Goal: Complete application form: Complete application form

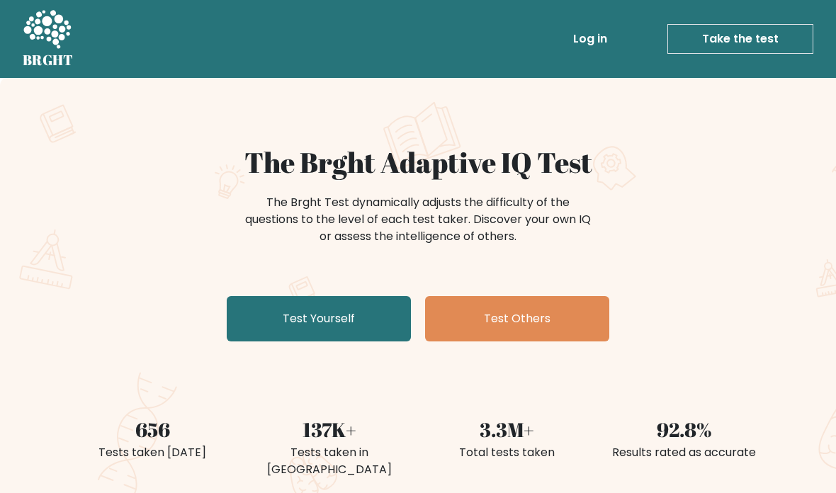
click at [378, 324] on link "Test Yourself" at bounding box center [319, 318] width 184 height 45
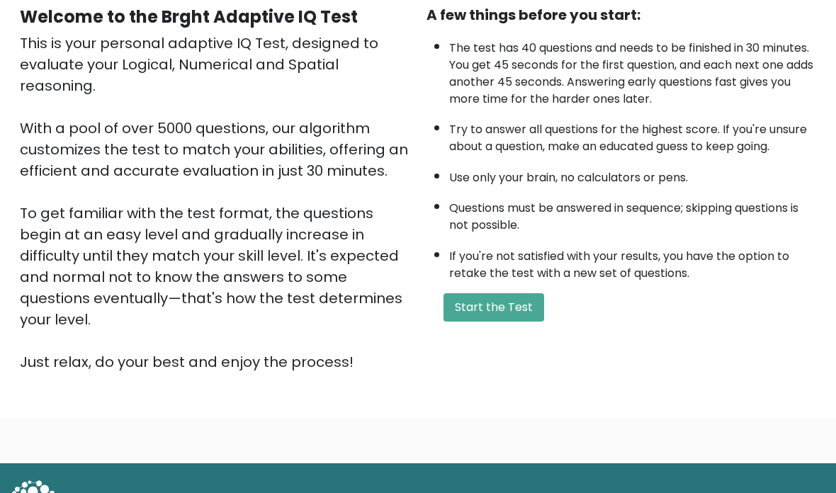
scroll to position [141, 0]
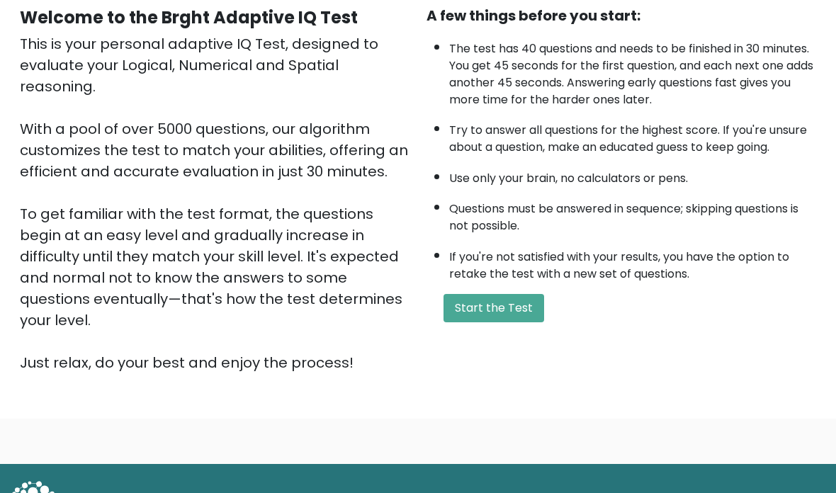
click at [523, 322] on button "Start the Test" at bounding box center [494, 308] width 101 height 28
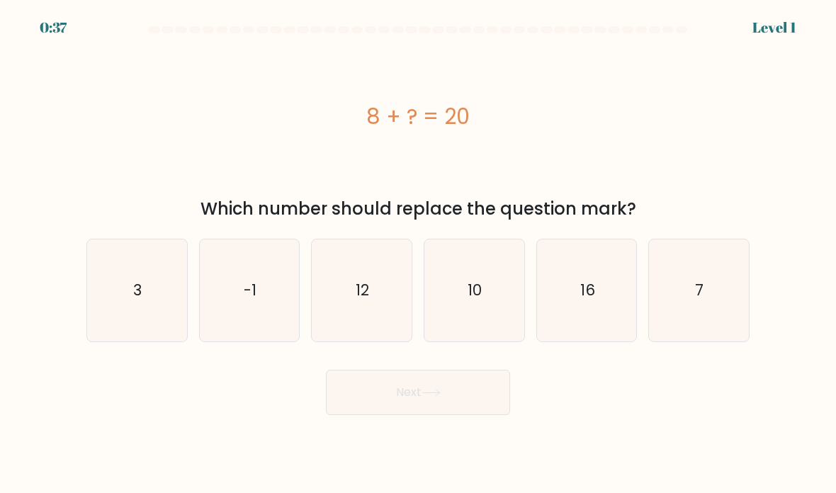
click at [369, 296] on icon "12" at bounding box center [362, 291] width 100 height 100
click at [418, 254] on input "c. 12" at bounding box center [418, 250] width 1 height 7
radio input "true"
click at [476, 415] on button "Next" at bounding box center [418, 392] width 184 height 45
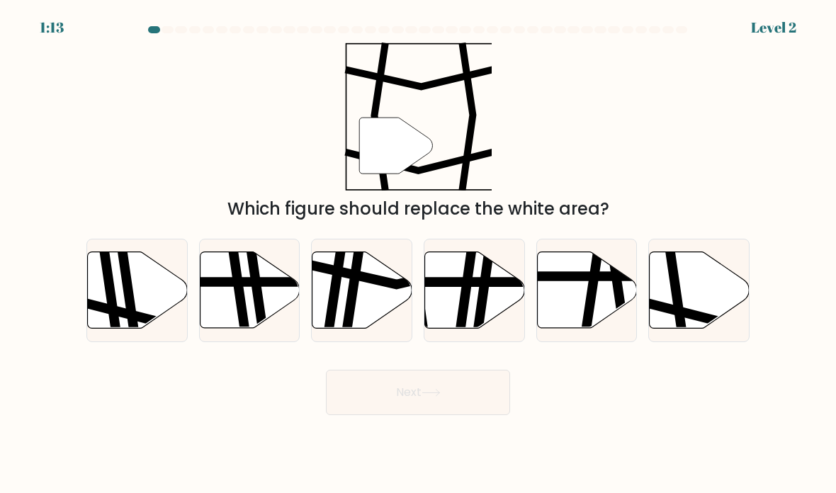
click at [680, 296] on icon at bounding box center [700, 290] width 100 height 77
click at [419, 254] on input "f." at bounding box center [418, 250] width 1 height 7
radio input "true"
click at [461, 405] on button "Next" at bounding box center [418, 392] width 184 height 45
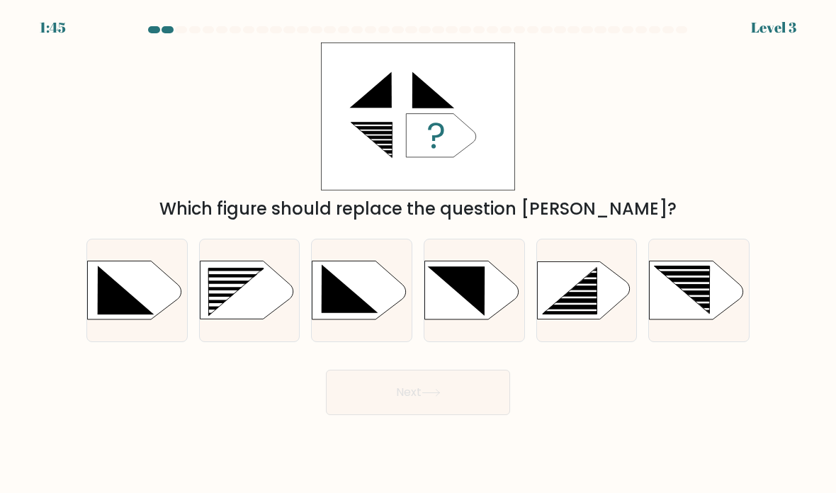
click at [264, 301] on rect at bounding box center [228, 300] width 79 height 4
click at [418, 254] on input "b." at bounding box center [418, 250] width 1 height 7
radio input "true"
click at [483, 415] on button "Next" at bounding box center [418, 392] width 184 height 45
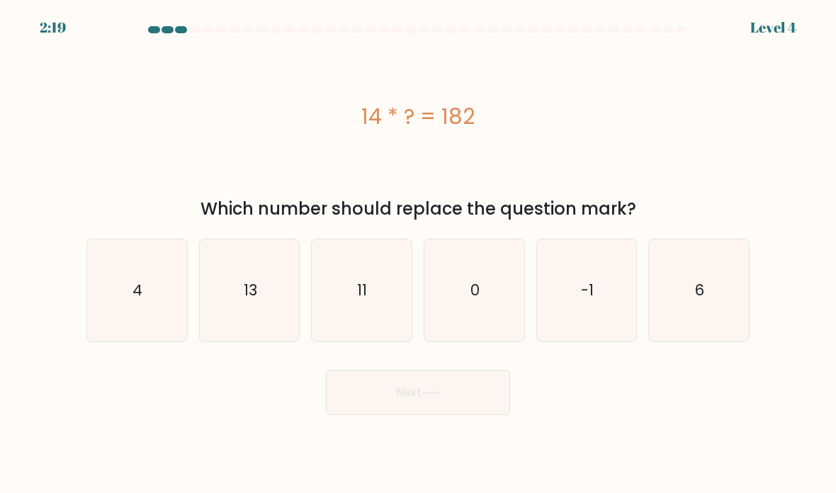
click at [275, 332] on icon "13" at bounding box center [250, 291] width 100 height 100
click at [418, 254] on input "b. 13" at bounding box center [418, 250] width 1 height 7
radio input "true"
click at [382, 415] on button "Next" at bounding box center [418, 392] width 184 height 45
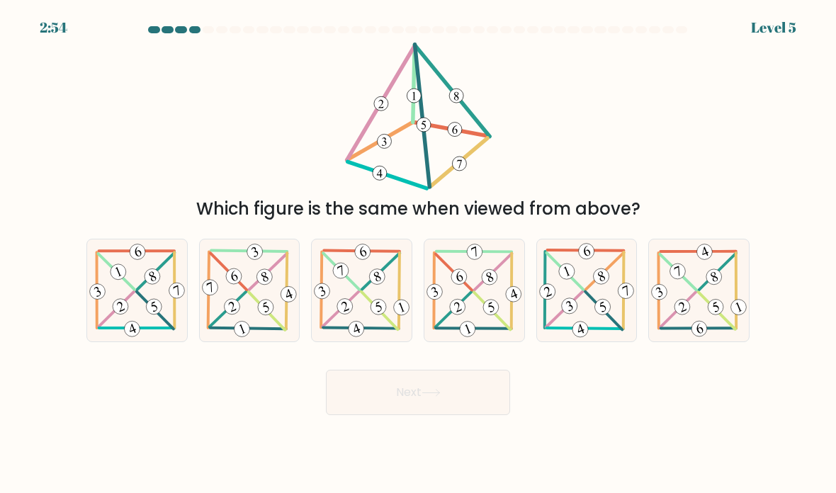
click at [372, 317] on 341 at bounding box center [379, 307] width 20 height 20
click at [418, 254] on input "c." at bounding box center [418, 250] width 1 height 7
radio input "true"
click at [420, 415] on button "Next" at bounding box center [418, 392] width 184 height 45
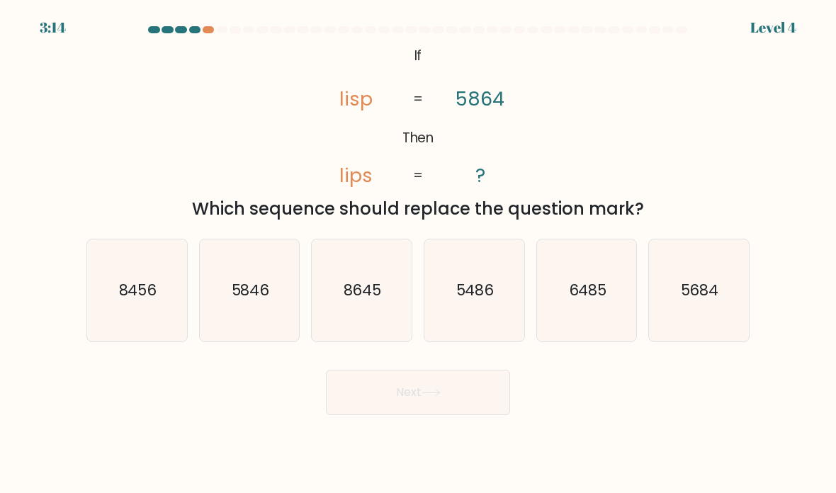
click at [265, 280] on icon "5846" at bounding box center [250, 291] width 100 height 100
click at [418, 254] on input "b. 5846" at bounding box center [418, 250] width 1 height 7
radio input "true"
click at [476, 415] on button "Next" at bounding box center [418, 392] width 184 height 45
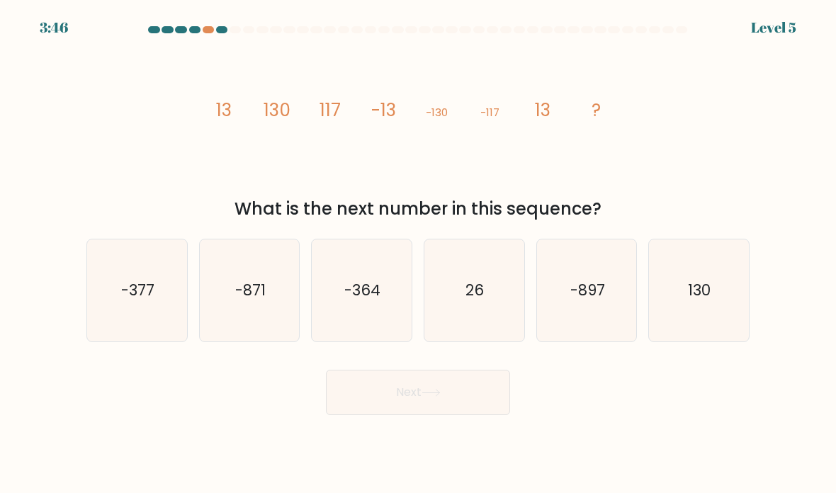
click at [181, 277] on icon "-377" at bounding box center [137, 291] width 100 height 100
click at [418, 254] on input "a. -377" at bounding box center [418, 250] width 1 height 7
radio input "true"
click at [515, 461] on body "3:45 Level 5" at bounding box center [418, 246] width 836 height 493
click at [460, 415] on button "Next" at bounding box center [418, 392] width 184 height 45
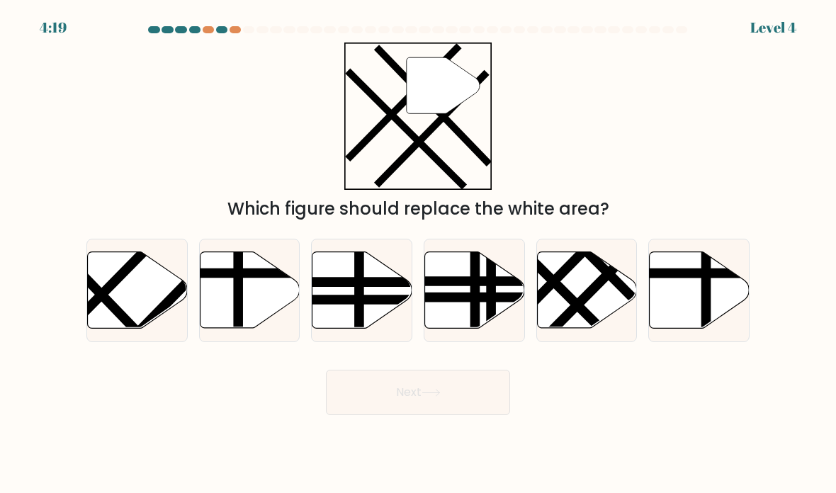
click at [180, 329] on icon at bounding box center [137, 291] width 100 height 78
click at [418, 254] on input "a." at bounding box center [418, 250] width 1 height 7
radio input "true"
click at [384, 415] on button "Next" at bounding box center [418, 392] width 184 height 45
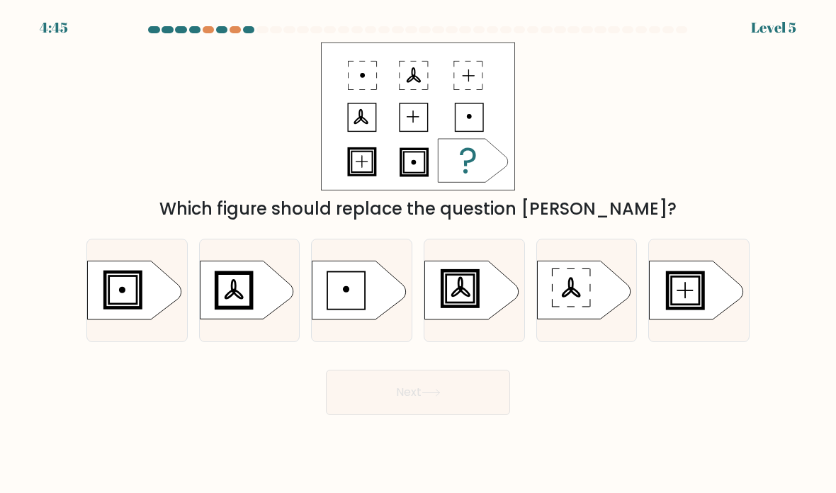
click at [239, 300] on ellipse at bounding box center [238, 294] width 12 height 11
click at [418, 254] on input "b." at bounding box center [418, 250] width 1 height 7
radio input "true"
click at [424, 415] on button "Next" at bounding box center [418, 392] width 184 height 45
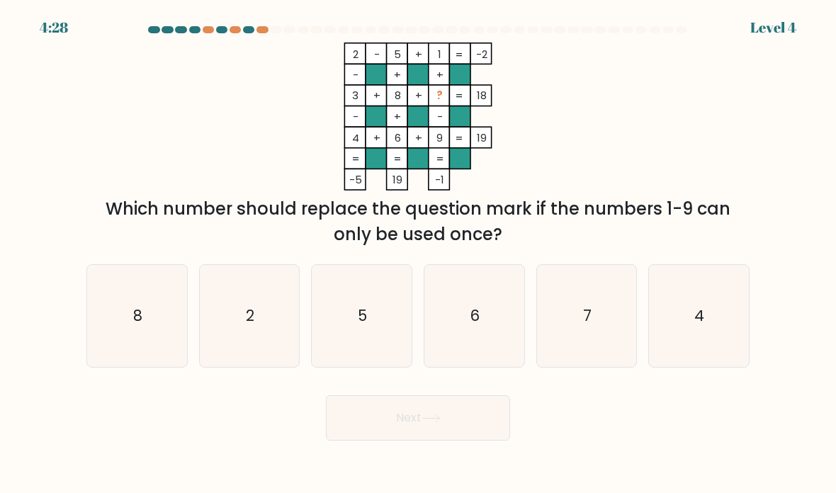
click at [595, 329] on icon "7" at bounding box center [587, 316] width 100 height 100
click at [419, 254] on input "e. 7" at bounding box center [418, 250] width 1 height 7
radio input "true"
click at [473, 437] on button "Next" at bounding box center [418, 417] width 184 height 45
click at [435, 441] on button "Next" at bounding box center [418, 417] width 184 height 45
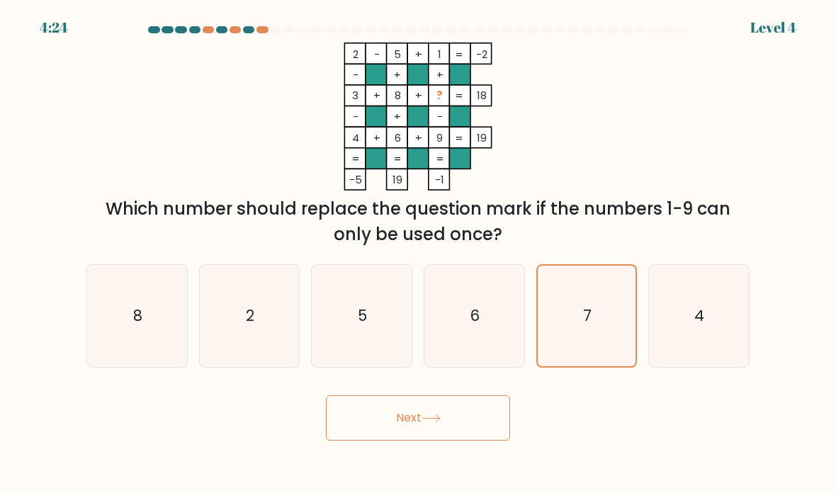
click at [459, 434] on button "Next" at bounding box center [418, 417] width 184 height 45
click at [451, 441] on button "Next" at bounding box center [418, 417] width 184 height 45
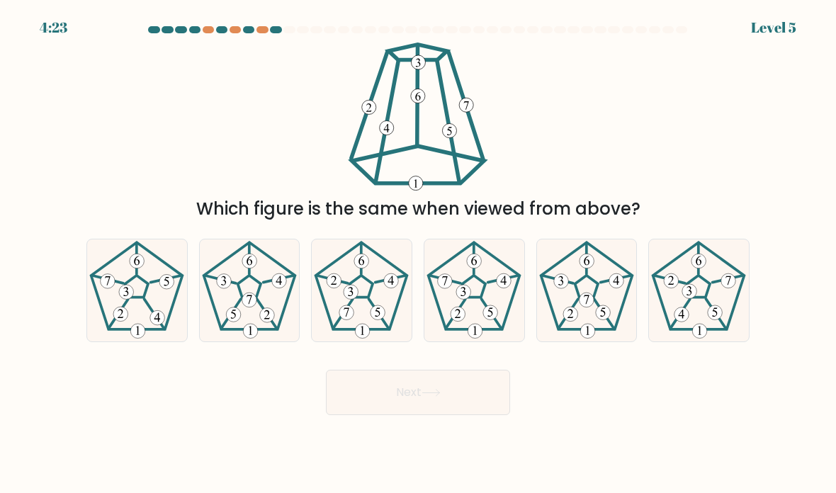
click at [451, 444] on body "4:23 Level 5" at bounding box center [418, 246] width 836 height 493
click at [422, 456] on body "4:23 Level 5" at bounding box center [418, 246] width 836 height 493
click at [718, 317] on icon at bounding box center [715, 312] width 5 height 9
click at [419, 254] on input "f." at bounding box center [418, 250] width 1 height 7
radio input "true"
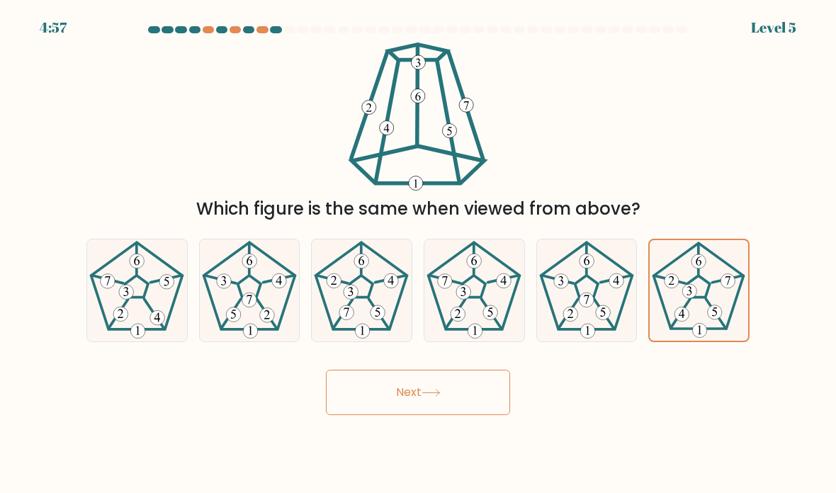
click at [467, 415] on button "Next" at bounding box center [418, 392] width 184 height 45
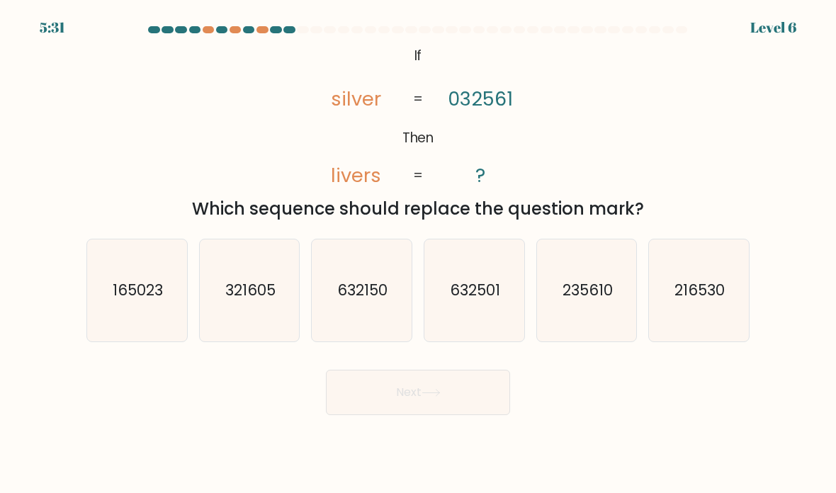
click at [167, 320] on icon "165023" at bounding box center [137, 291] width 100 height 100
click at [418, 254] on input "a. 165023" at bounding box center [418, 250] width 1 height 7
radio input "true"
click at [452, 415] on button "Next" at bounding box center [418, 392] width 184 height 45
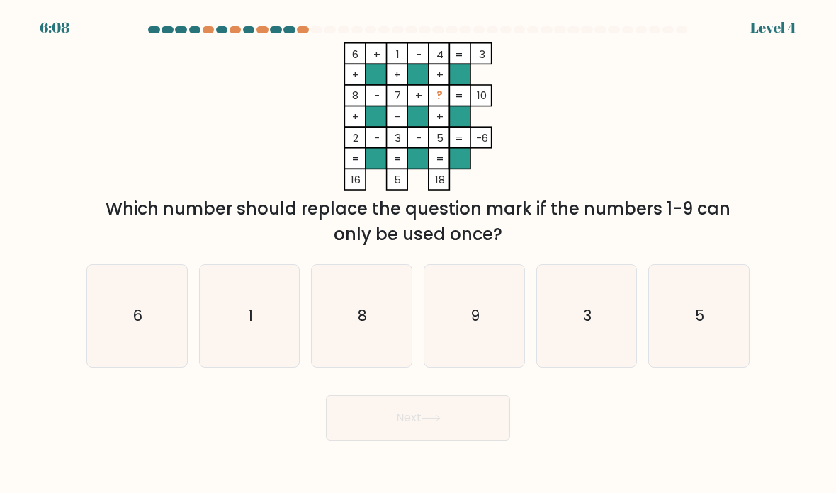
click at [477, 366] on icon "9" at bounding box center [475, 316] width 100 height 100
click at [419, 254] on input "d. 9" at bounding box center [418, 250] width 1 height 7
radio input "true"
click at [446, 441] on button "Next" at bounding box center [418, 417] width 184 height 45
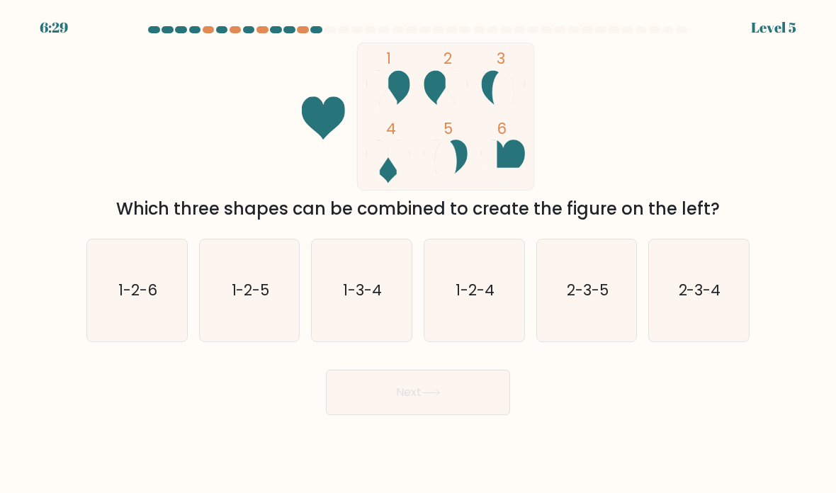
click at [452, 336] on icon "1-2-4" at bounding box center [475, 291] width 100 height 100
click at [419, 254] on input "d. 1-2-4" at bounding box center [418, 250] width 1 height 7
radio input "true"
click at [431, 415] on button "Next" at bounding box center [418, 392] width 184 height 45
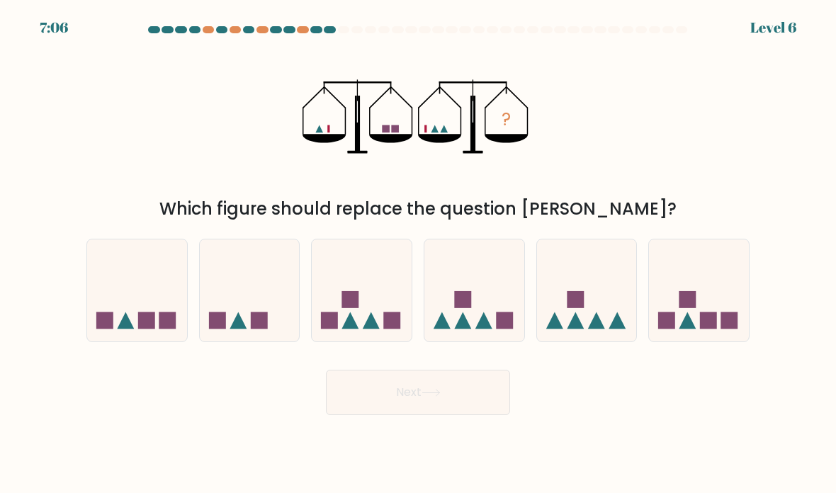
click at [267, 327] on icon at bounding box center [250, 290] width 100 height 83
click at [418, 254] on input "b." at bounding box center [418, 250] width 1 height 7
radio input "true"
click at [410, 412] on button "Next" at bounding box center [418, 392] width 184 height 45
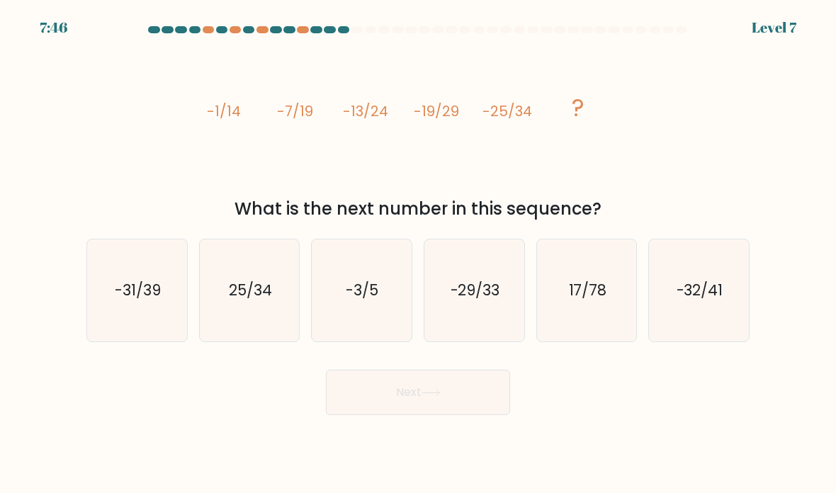
click at [461, 341] on icon "-29/33" at bounding box center [475, 291] width 100 height 100
click at [419, 254] on input "d. -29/33" at bounding box center [418, 250] width 1 height 7
radio input "true"
click at [442, 415] on button "Next" at bounding box center [418, 392] width 184 height 45
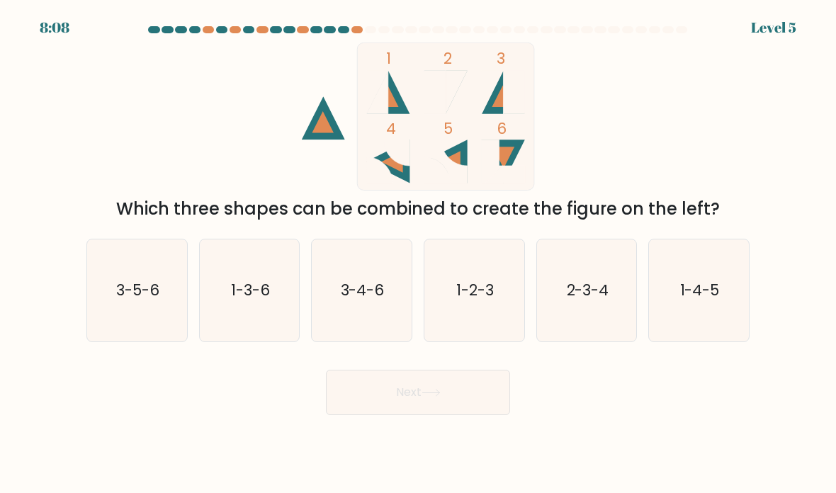
click at [284, 326] on icon "1-3-6" at bounding box center [250, 291] width 100 height 100
click at [418, 254] on input "b. 1-3-6" at bounding box center [418, 250] width 1 height 7
radio input "true"
click at [383, 415] on button "Next" at bounding box center [418, 392] width 184 height 45
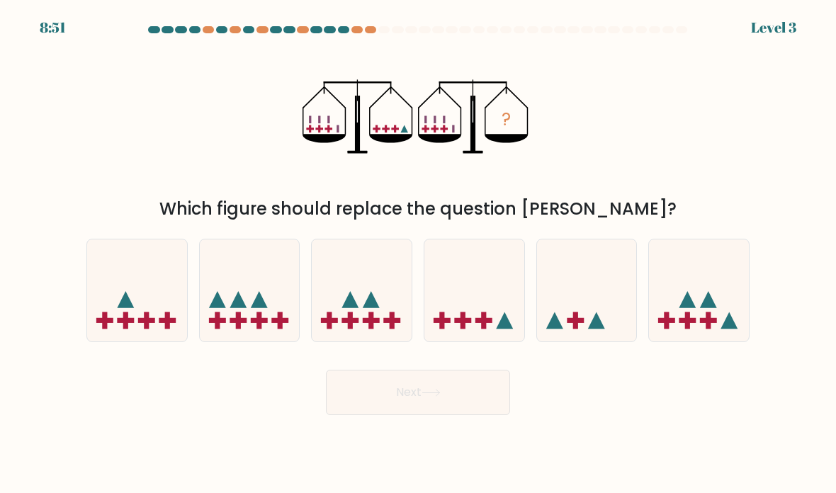
click at [407, 444] on body "8:51 Level 3" at bounding box center [418, 246] width 836 height 493
click at [389, 342] on div at bounding box center [361, 290] width 101 height 103
click at [418, 254] on input "c." at bounding box center [418, 250] width 1 height 7
radio input "true"
click at [403, 415] on button "Next" at bounding box center [418, 392] width 184 height 45
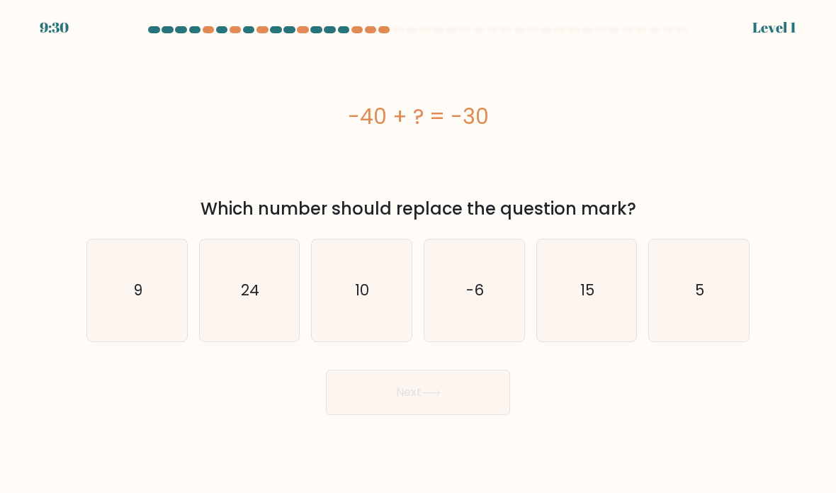
click at [387, 341] on icon "10" at bounding box center [362, 291] width 100 height 100
click at [418, 254] on input "c. 10" at bounding box center [418, 250] width 1 height 7
radio input "true"
click at [408, 410] on button "Next" at bounding box center [418, 392] width 184 height 45
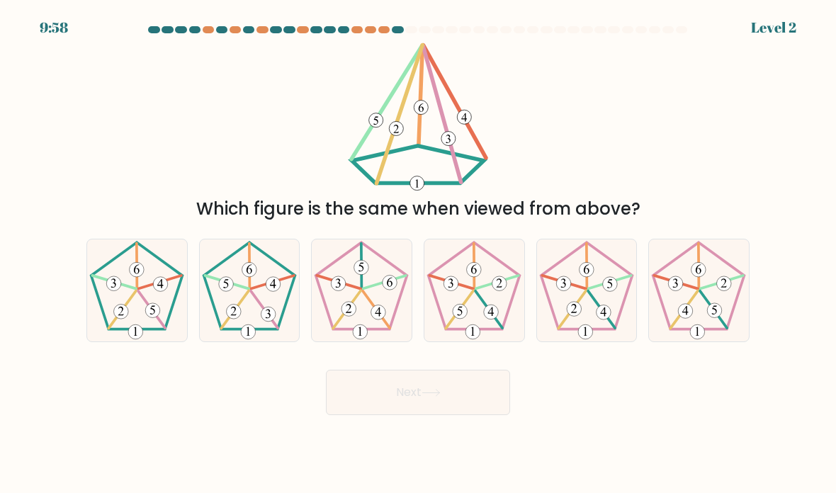
click at [282, 341] on icon at bounding box center [250, 291] width 100 height 100
click at [418, 254] on input "b." at bounding box center [418, 250] width 1 height 7
radio input "true"
click at [369, 415] on button "Next" at bounding box center [418, 392] width 184 height 45
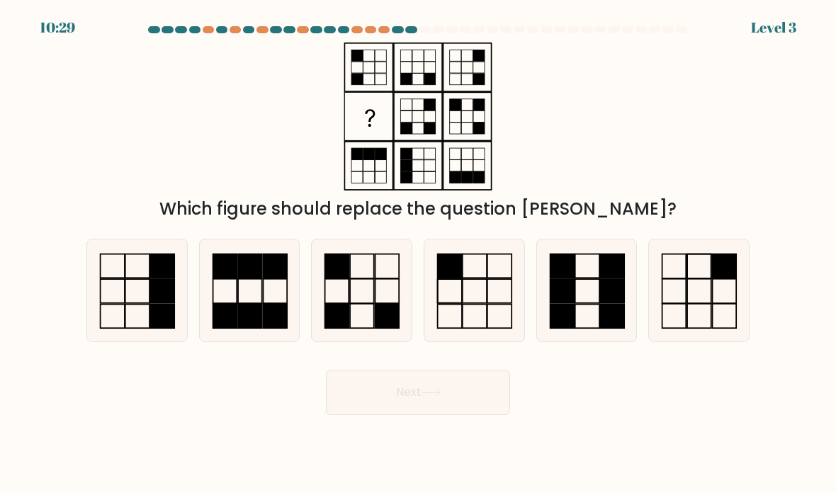
click at [680, 304] on icon at bounding box center [699, 291] width 100 height 100
click at [419, 254] on input "f." at bounding box center [418, 250] width 1 height 7
radio input "true"
click at [466, 415] on button "Next" at bounding box center [418, 392] width 184 height 45
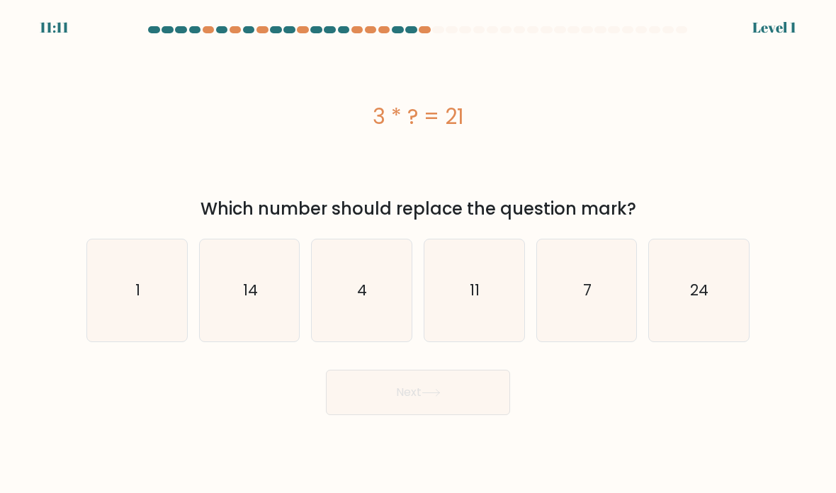
click at [578, 320] on icon "7" at bounding box center [587, 291] width 100 height 100
click at [419, 254] on input "e. 7" at bounding box center [418, 250] width 1 height 7
radio input "true"
click at [458, 415] on button "Next" at bounding box center [418, 392] width 184 height 45
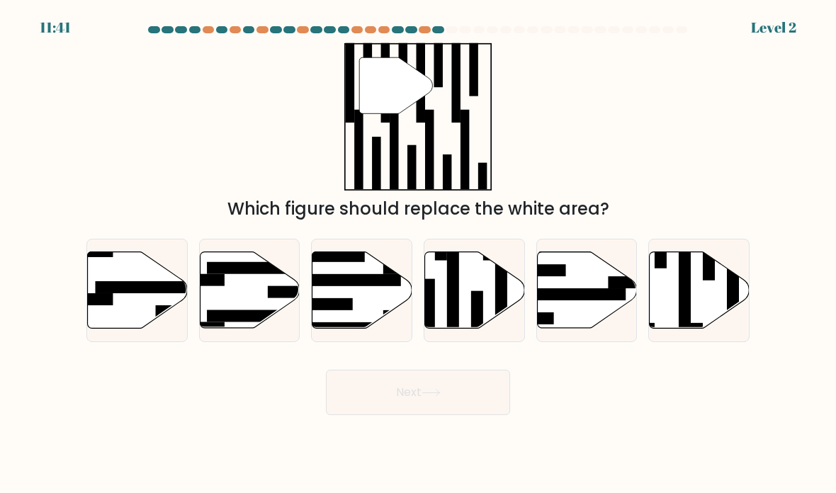
click at [403, 330] on icon at bounding box center [362, 291] width 100 height 78
click at [418, 254] on input "c." at bounding box center [418, 250] width 1 height 7
radio input "true"
click at [480, 330] on rect at bounding box center [477, 321] width 12 height 60
click at [419, 254] on input "d." at bounding box center [418, 250] width 1 height 7
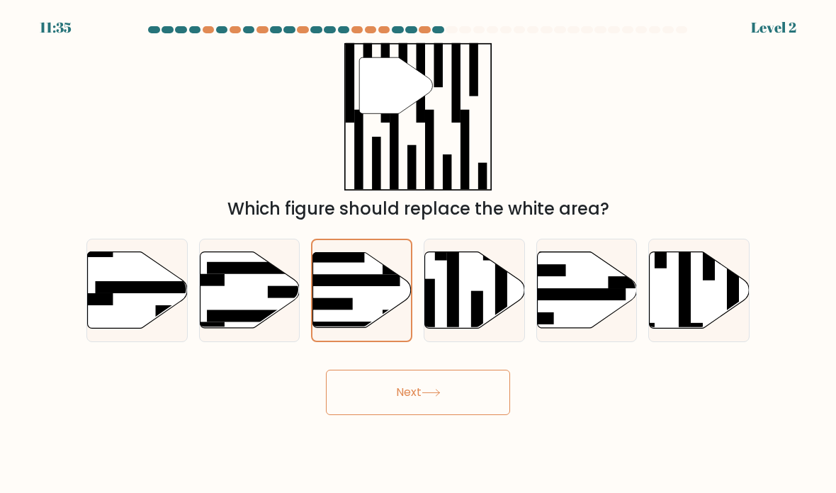
radio input "true"
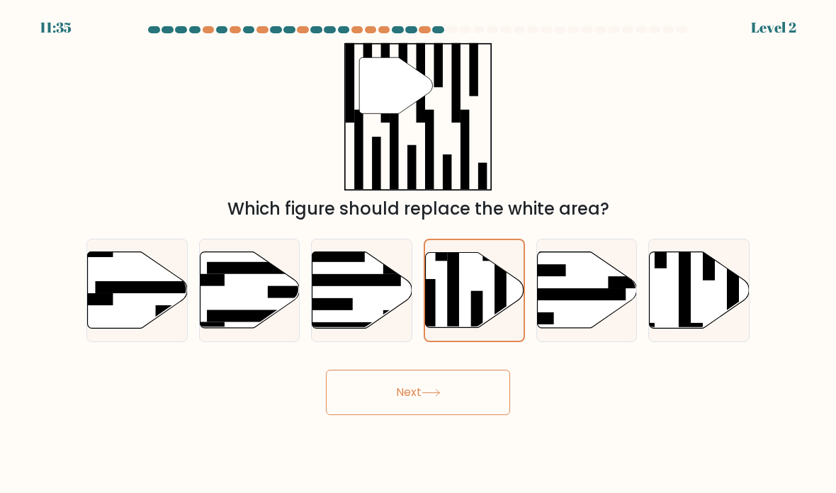
click at [456, 408] on button "Next" at bounding box center [418, 392] width 184 height 45
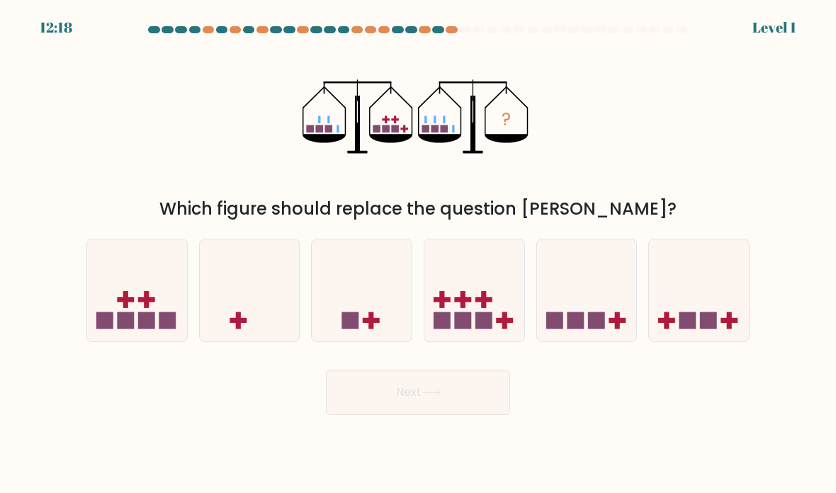
click at [461, 342] on div at bounding box center [474, 290] width 101 height 103
click at [419, 254] on input "d." at bounding box center [418, 250] width 1 height 7
radio input "true"
click at [459, 405] on button "Next" at bounding box center [418, 392] width 184 height 45
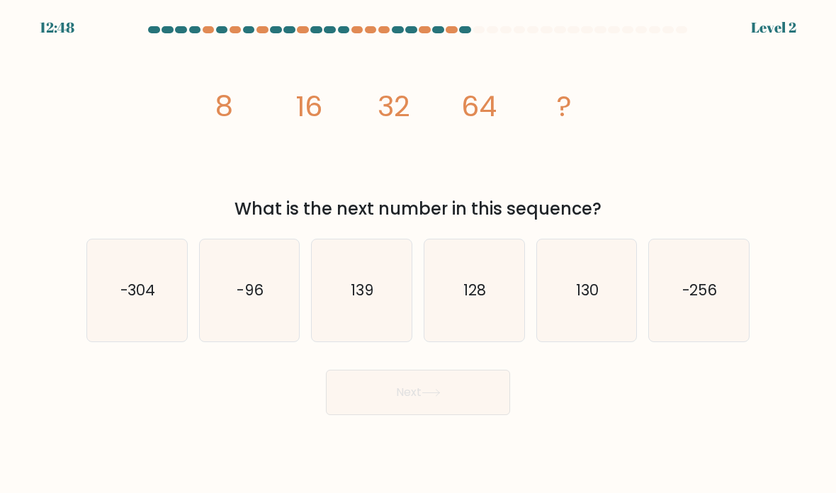
click at [488, 341] on icon "128" at bounding box center [475, 291] width 100 height 100
click at [419, 254] on input "d. 128" at bounding box center [418, 250] width 1 height 7
radio input "true"
click at [473, 415] on button "Next" at bounding box center [418, 392] width 184 height 45
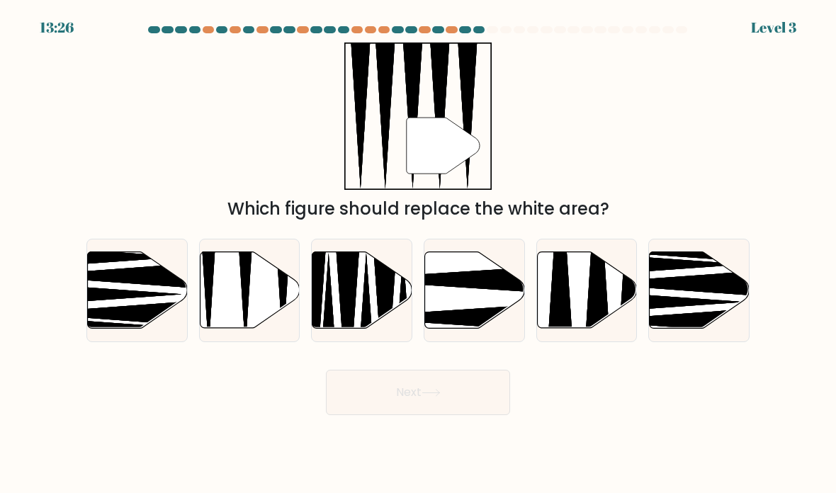
click at [275, 311] on icon at bounding box center [250, 290] width 100 height 77
click at [418, 254] on input "b." at bounding box center [418, 250] width 1 height 7
radio input "true"
click at [423, 415] on button "Next" at bounding box center [418, 392] width 184 height 45
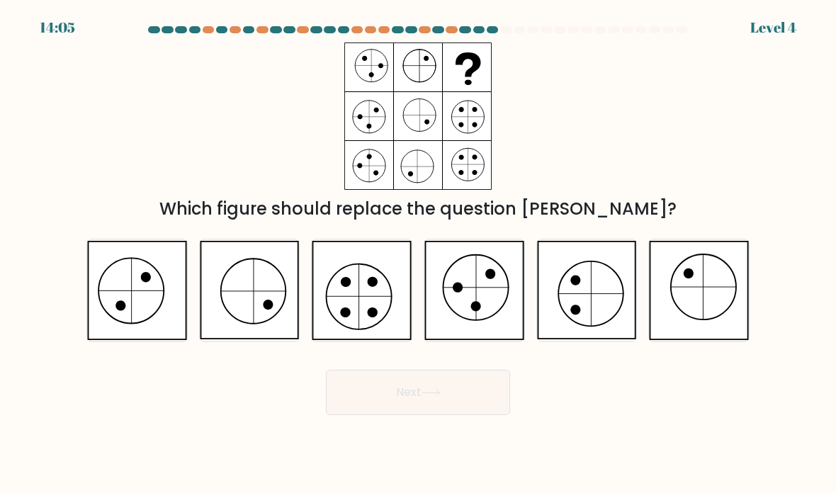
click at [291, 321] on icon at bounding box center [250, 290] width 100 height 99
click at [418, 254] on input "b." at bounding box center [418, 250] width 1 height 7
radio input "true"
click at [409, 415] on button "Next" at bounding box center [418, 392] width 184 height 45
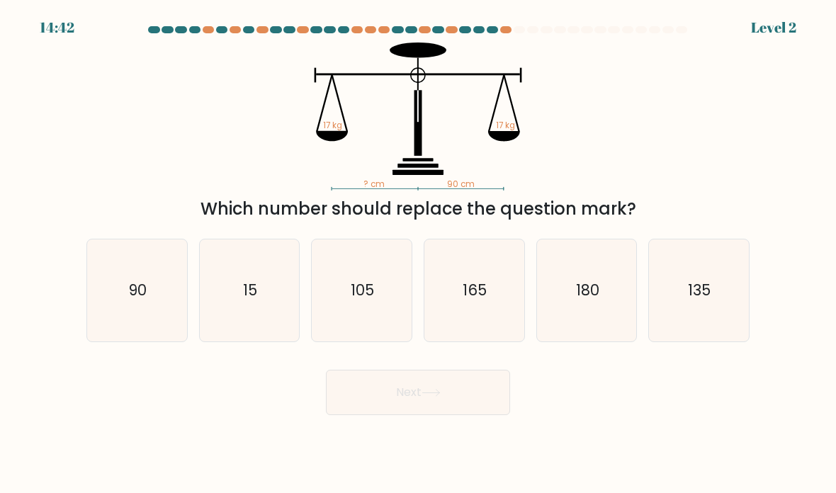
click at [186, 325] on icon "90" at bounding box center [137, 291] width 100 height 100
click at [418, 254] on input "a. 90" at bounding box center [418, 250] width 1 height 7
radio input "true"
click at [372, 415] on button "Next" at bounding box center [418, 392] width 184 height 45
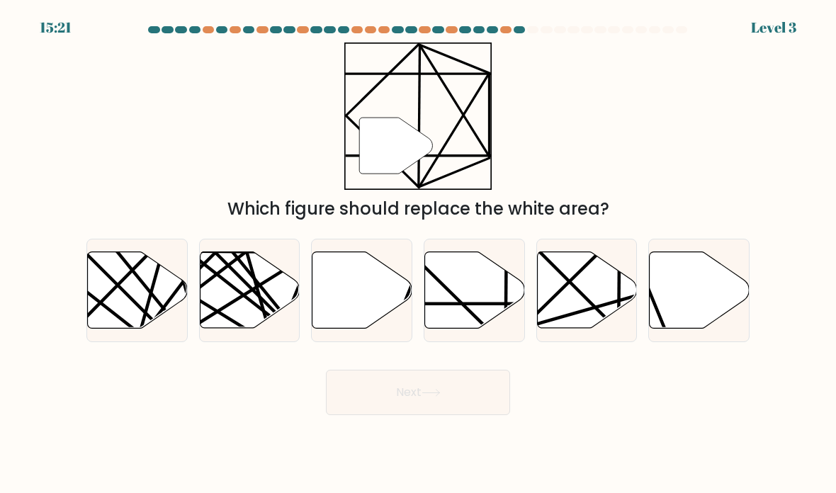
click at [478, 329] on icon at bounding box center [475, 290] width 100 height 77
click at [419, 254] on input "d." at bounding box center [418, 250] width 1 height 7
radio input "true"
click at [437, 415] on button "Next" at bounding box center [418, 392] width 184 height 45
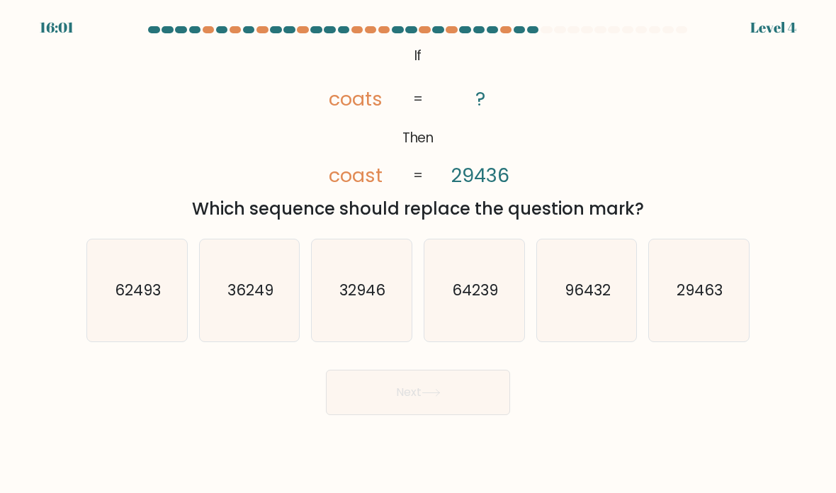
click at [474, 341] on icon "64239" at bounding box center [475, 291] width 100 height 100
click at [419, 254] on input "d. 64239" at bounding box center [418, 250] width 1 height 7
radio input "true"
click at [398, 336] on icon "32946" at bounding box center [362, 291] width 100 height 100
click at [418, 254] on input "c. 32946" at bounding box center [418, 250] width 1 height 7
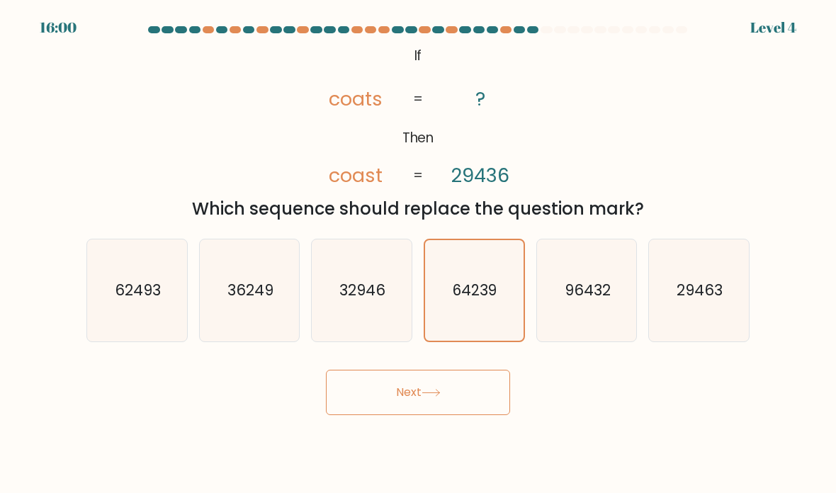
radio input "true"
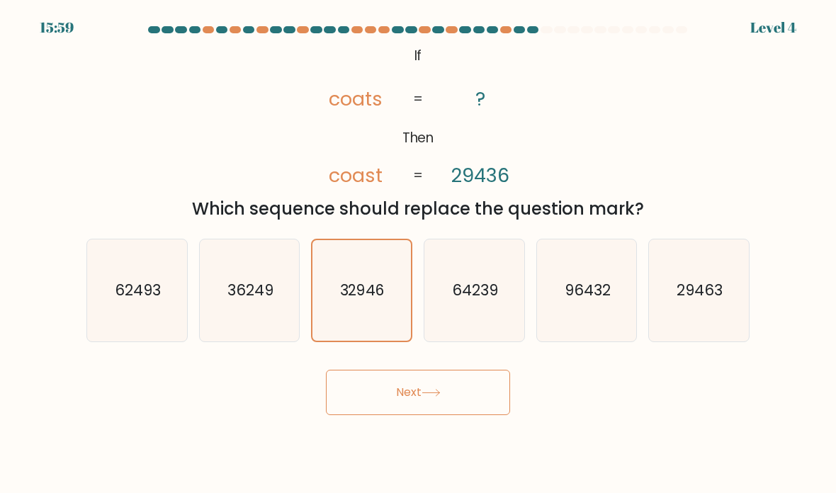
click at [466, 342] on div "64239" at bounding box center [474, 290] width 101 height 103
click at [419, 254] on input "d. 64239" at bounding box center [418, 250] width 1 height 7
radio input "true"
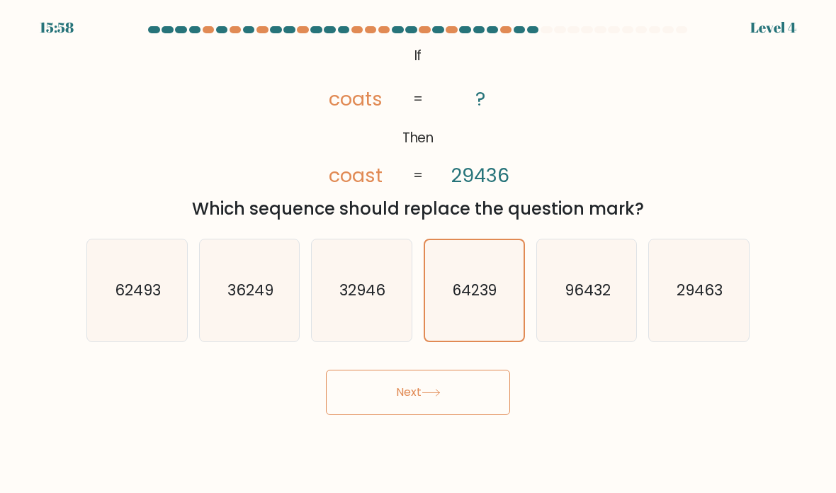
click at [557, 303] on icon "96432" at bounding box center [587, 291] width 100 height 100
click at [419, 254] on input "e. 96432" at bounding box center [418, 250] width 1 height 7
radio input "true"
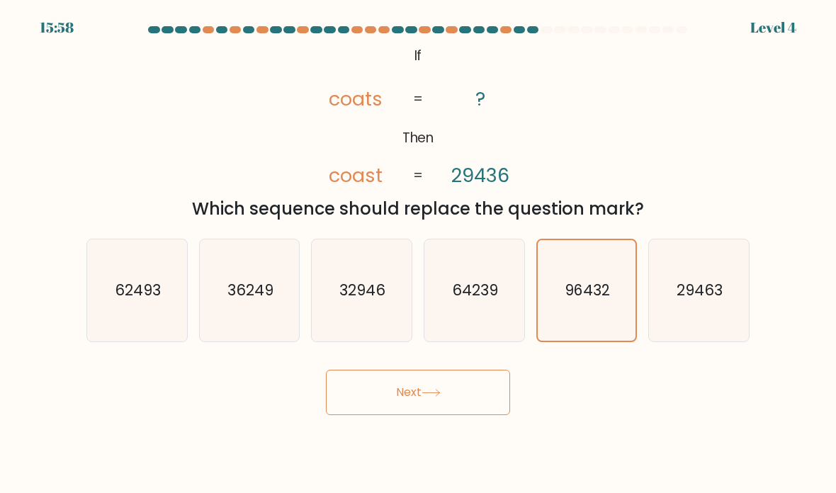
click at [453, 415] on button "Next" at bounding box center [418, 392] width 184 height 45
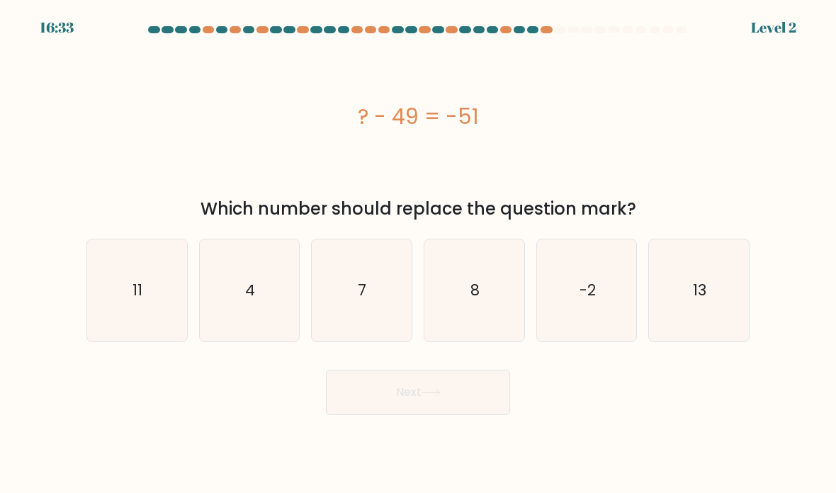
click at [432, 444] on body "16:33 Level 2 4" at bounding box center [418, 246] width 836 height 493
click at [739, 275] on icon "13" at bounding box center [699, 291] width 100 height 100
click at [419, 254] on input "f. 13" at bounding box center [418, 250] width 1 height 7
radio input "true"
click at [346, 415] on button "Next" at bounding box center [418, 392] width 184 height 45
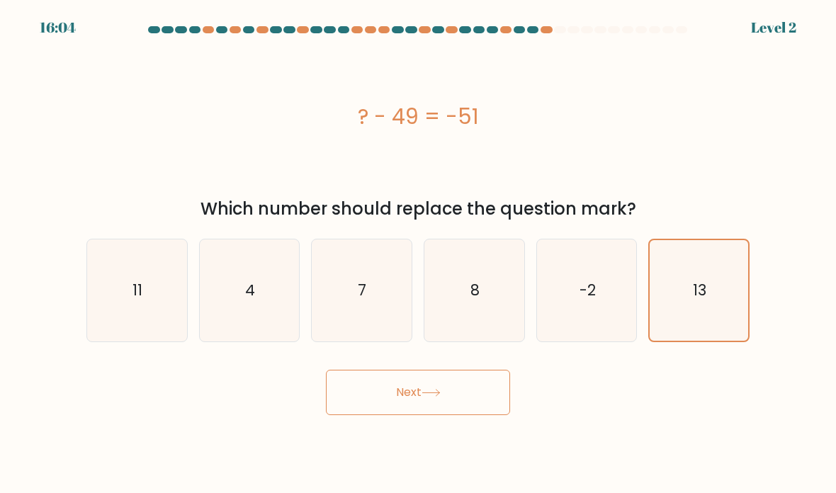
click at [356, 443] on body "16:04 Level 2 4" at bounding box center [418, 246] width 836 height 493
click at [356, 442] on body "16:04 Level 2 4" at bounding box center [418, 246] width 836 height 493
click at [372, 412] on button "Next" at bounding box center [418, 392] width 184 height 45
click at [394, 415] on button "Next" at bounding box center [418, 392] width 184 height 45
click at [406, 403] on button "Next" at bounding box center [418, 392] width 184 height 45
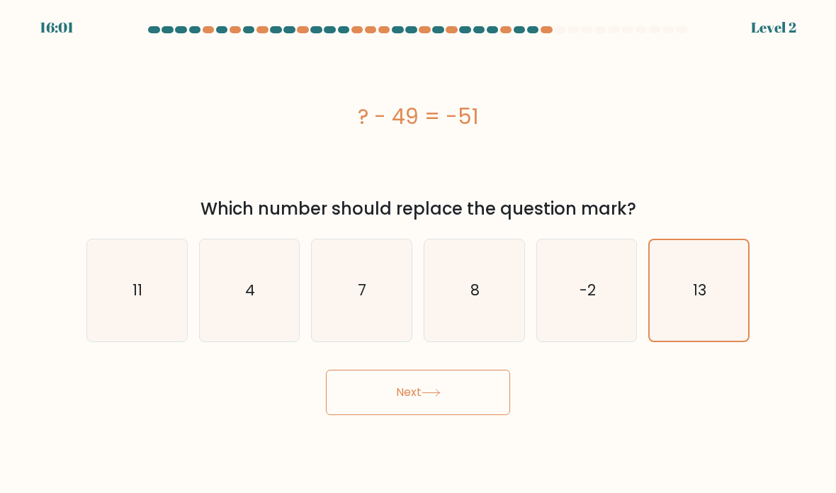
click at [590, 301] on text "-2" at bounding box center [588, 290] width 16 height 21
click at [419, 254] on input "e. -2" at bounding box center [418, 250] width 1 height 7
radio input "true"
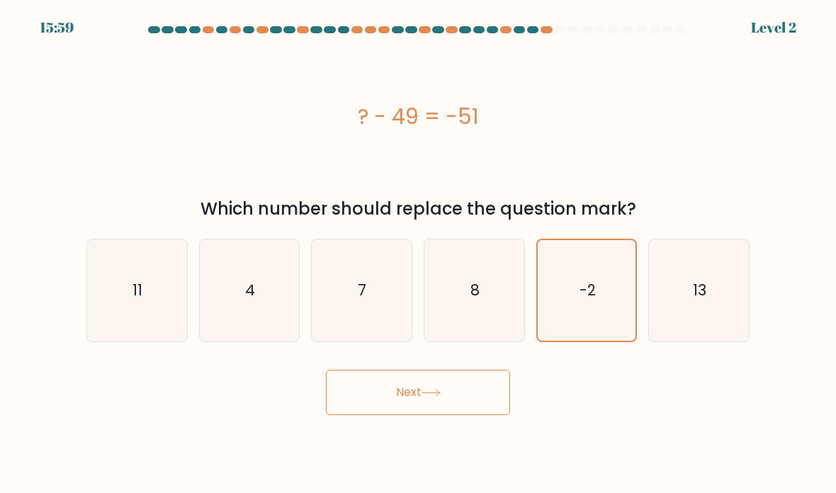
click at [419, 415] on button "Next" at bounding box center [418, 392] width 184 height 45
click at [418, 415] on button "Next" at bounding box center [418, 392] width 184 height 45
click at [417, 415] on button "Next" at bounding box center [418, 392] width 184 height 45
click at [412, 412] on button "Next" at bounding box center [418, 392] width 184 height 45
click at [449, 415] on button "Next" at bounding box center [418, 392] width 184 height 45
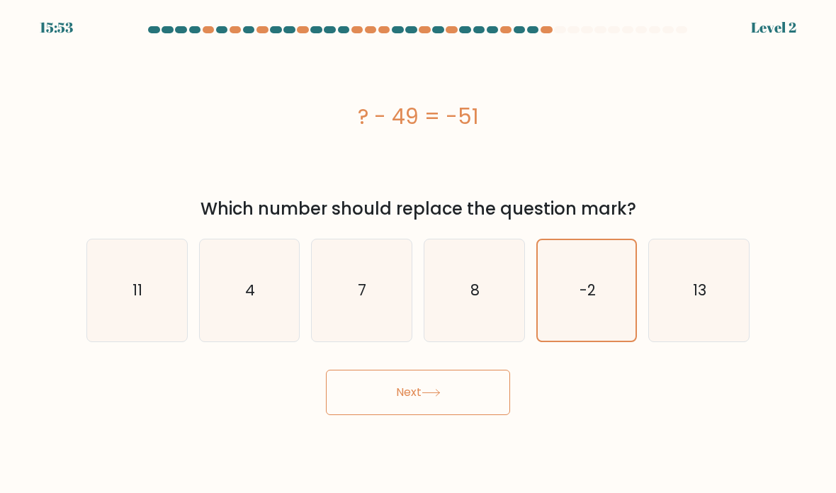
click at [380, 415] on button "Next" at bounding box center [418, 392] width 184 height 45
click at [335, 415] on button "Next" at bounding box center [418, 392] width 184 height 45
click at [342, 415] on button "Next" at bounding box center [418, 392] width 184 height 45
click at [398, 412] on button "Next" at bounding box center [418, 392] width 184 height 45
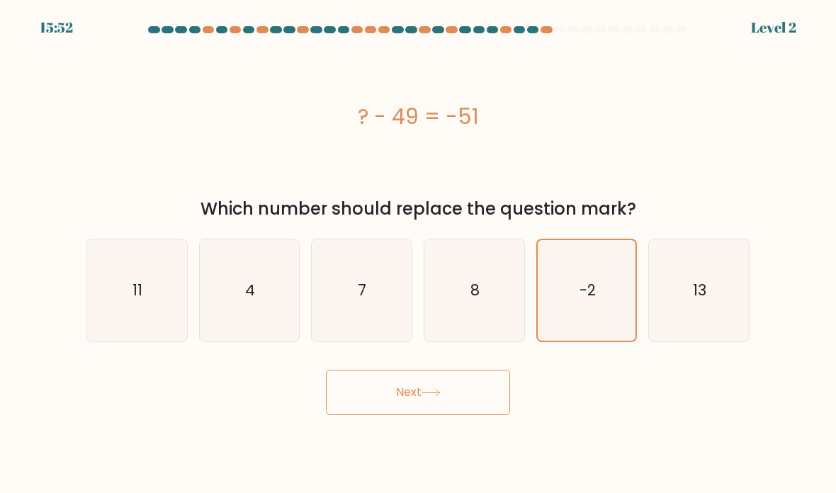
click at [432, 396] on icon at bounding box center [430, 393] width 17 height 6
click at [576, 314] on icon "-2" at bounding box center [587, 291] width 99 height 99
click at [419, 254] on input "e. -2" at bounding box center [418, 250] width 1 height 7
click at [567, 288] on icon "-2" at bounding box center [587, 291] width 99 height 99
click at [419, 254] on input "e. -2" at bounding box center [418, 250] width 1 height 7
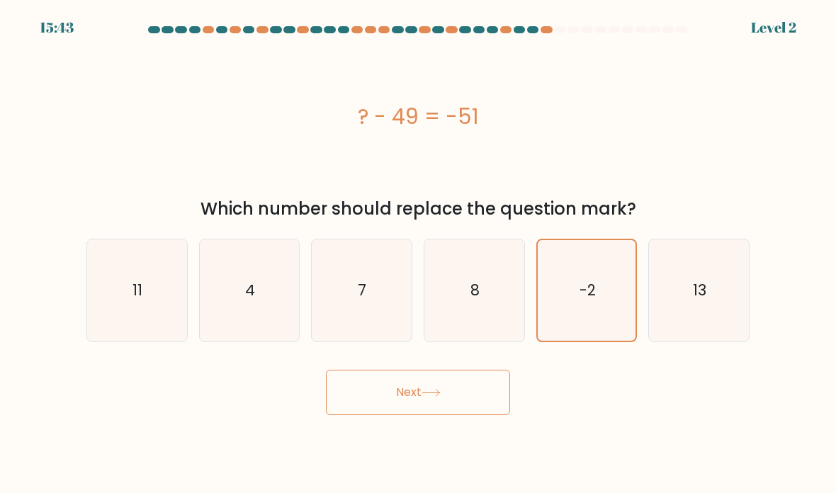
click at [487, 401] on button "Next" at bounding box center [418, 392] width 184 height 45
click at [490, 395] on button "Next" at bounding box center [418, 392] width 184 height 45
click at [610, 267] on icon "-2" at bounding box center [587, 291] width 100 height 100
click at [419, 254] on input "e. -2" at bounding box center [418, 250] width 1 height 7
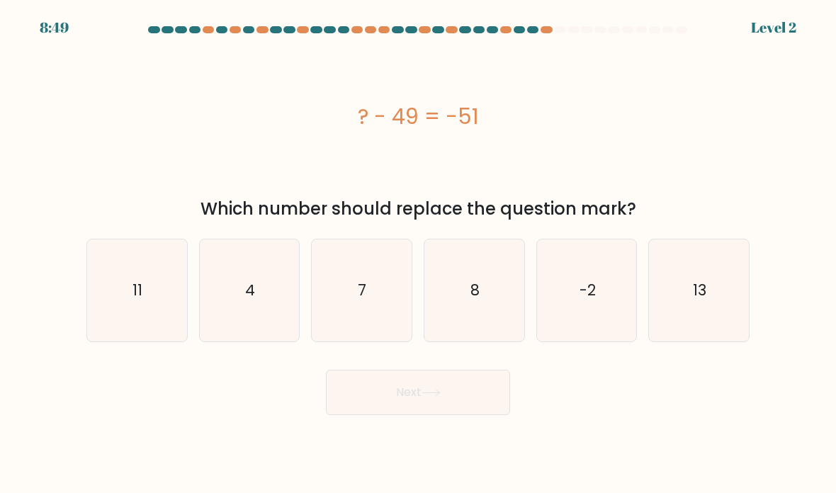
radio input "true"
click at [406, 408] on button "Next" at bounding box center [418, 392] width 184 height 45
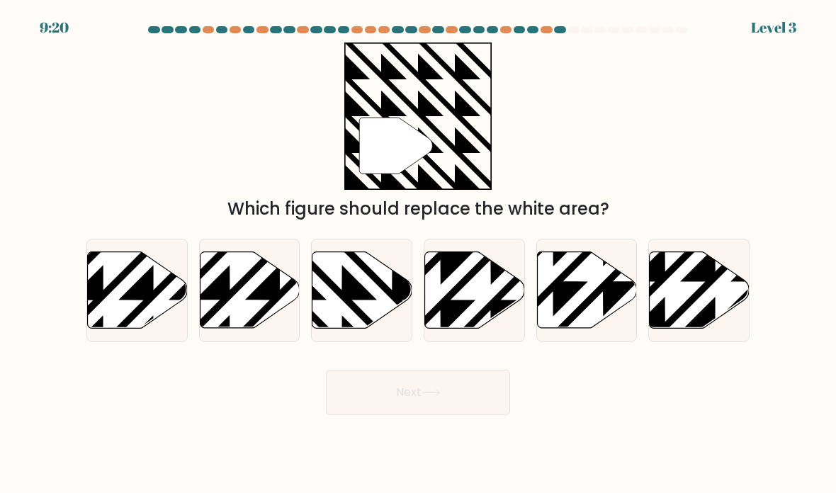
click at [341, 313] on icon at bounding box center [392, 250] width 201 height 201
click at [418, 254] on input "c." at bounding box center [418, 250] width 1 height 7
radio input "true"
click at [368, 415] on button "Next" at bounding box center [418, 392] width 184 height 45
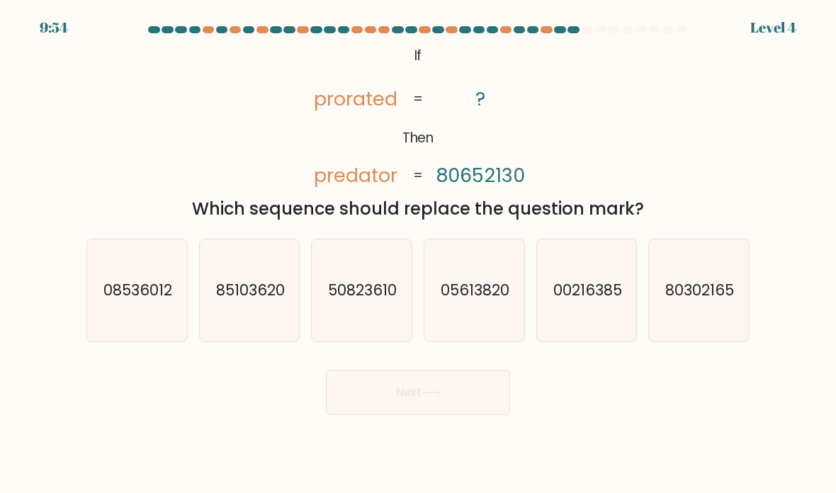
click at [147, 279] on icon "08536012" at bounding box center [137, 291] width 100 height 100
click at [418, 254] on input "a. 08536012" at bounding box center [418, 250] width 1 height 7
radio input "true"
click at [485, 415] on button "Next" at bounding box center [418, 392] width 184 height 45
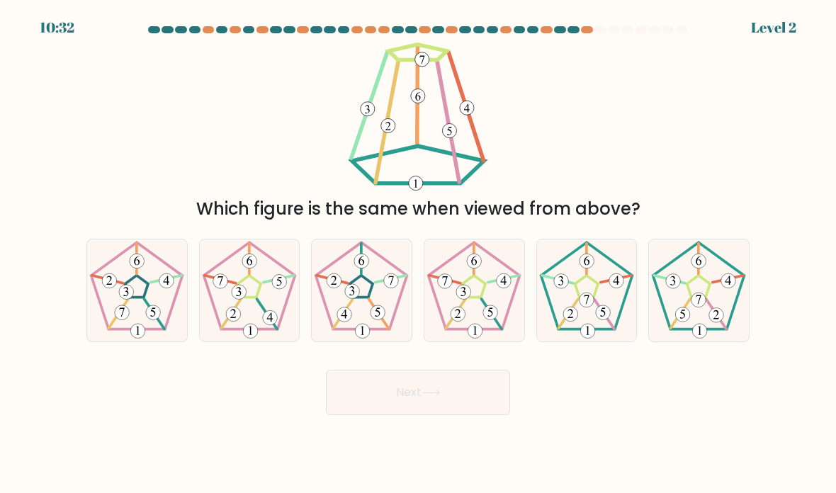
click at [592, 296] on 171 at bounding box center [586, 287] width 23 height 22
click at [419, 254] on input "e." at bounding box center [418, 250] width 1 height 7
radio input "true"
click at [355, 408] on button "Next" at bounding box center [418, 392] width 184 height 45
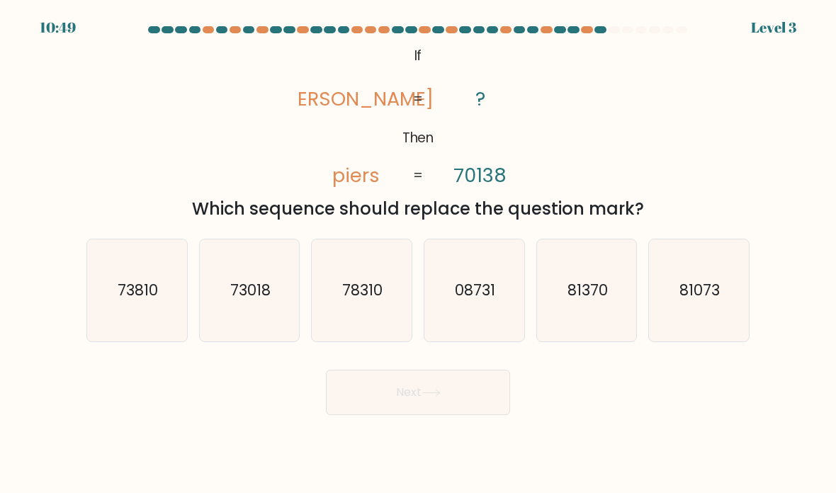
click at [704, 301] on text "81073" at bounding box center [700, 290] width 40 height 21
click at [419, 254] on input "f. 81073" at bounding box center [418, 250] width 1 height 7
radio input "true"
click at [388, 402] on button "Next" at bounding box center [418, 392] width 184 height 45
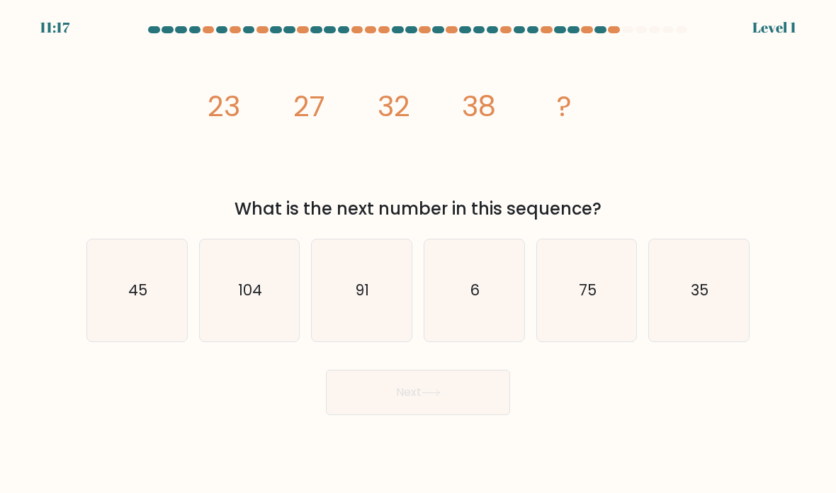
click at [691, 273] on icon "35" at bounding box center [699, 291] width 100 height 100
click at [419, 254] on input "f. 35" at bounding box center [418, 250] width 1 height 7
radio input "true"
click at [124, 280] on icon "45" at bounding box center [137, 291] width 100 height 100
click at [418, 254] on input "a. 45" at bounding box center [418, 250] width 1 height 7
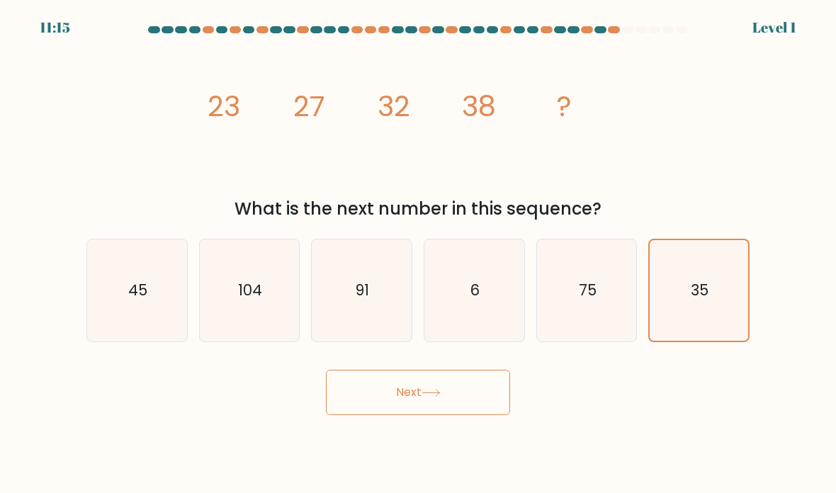
radio input "true"
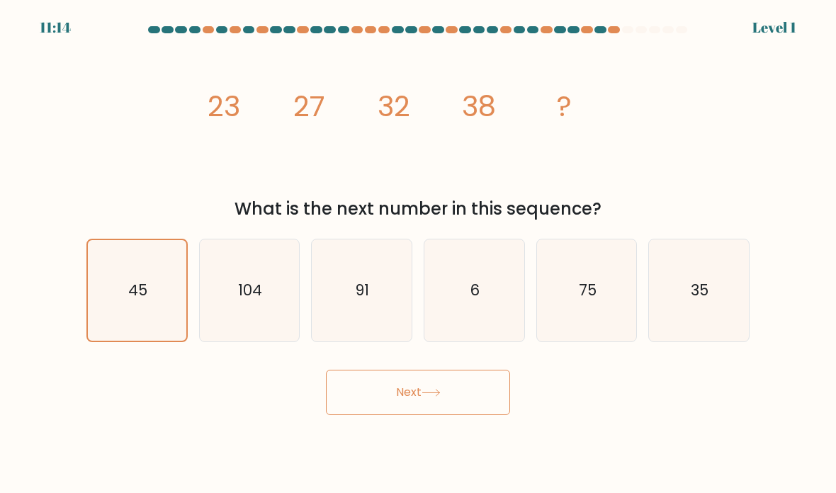
click at [408, 415] on button "Next" at bounding box center [418, 392] width 184 height 45
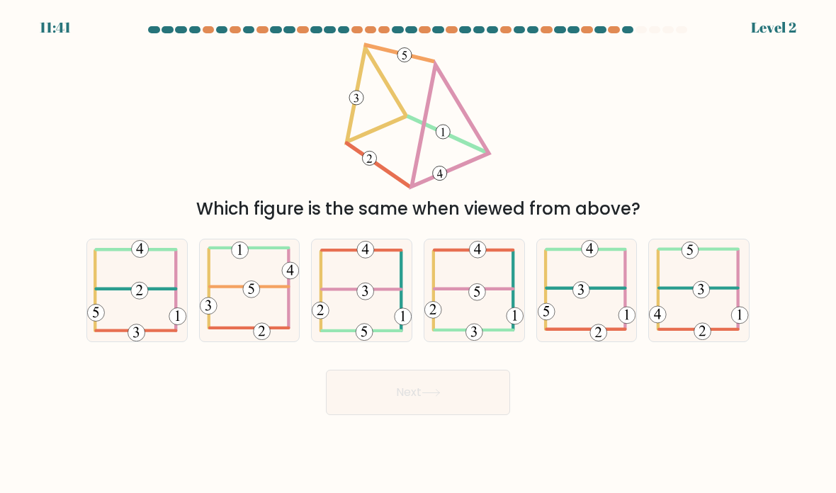
click at [248, 298] on 714 at bounding box center [251, 289] width 17 height 17
click at [418, 254] on input "b." at bounding box center [418, 250] width 1 height 7
radio input "true"
click at [372, 415] on button "Next" at bounding box center [418, 392] width 184 height 45
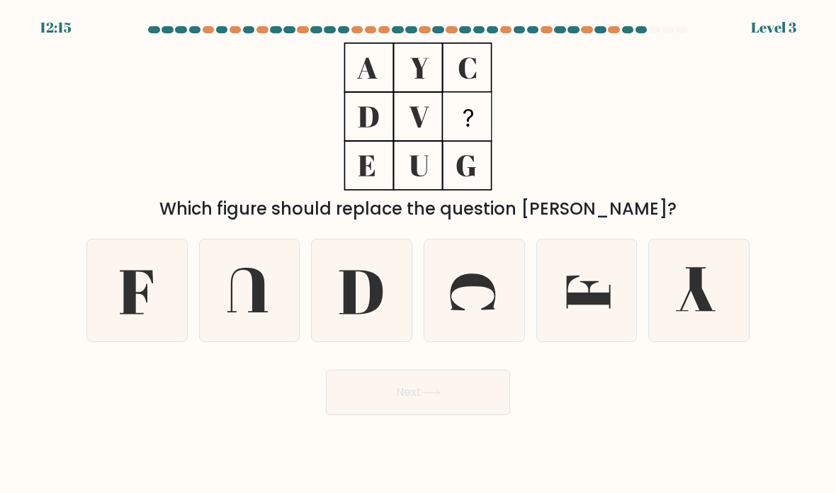
click at [89, 255] on label "a." at bounding box center [136, 290] width 101 height 103
click at [418, 254] on input "a." at bounding box center [418, 250] width 1 height 7
radio input "true"
click at [389, 415] on button "Next" at bounding box center [418, 392] width 184 height 45
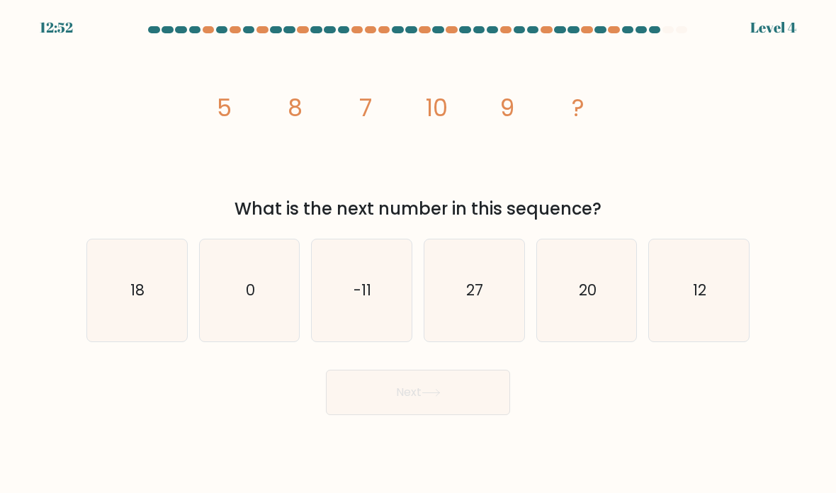
click at [712, 294] on icon "12" at bounding box center [699, 291] width 100 height 100
click at [419, 254] on input "f. 12" at bounding box center [418, 250] width 1 height 7
radio input "true"
click at [468, 415] on button "Next" at bounding box center [418, 392] width 184 height 45
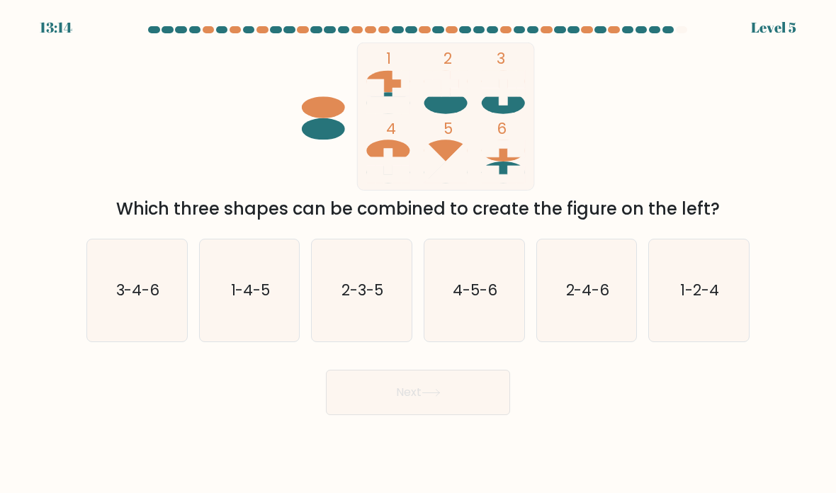
click at [138, 276] on icon "3-4-6" at bounding box center [137, 291] width 100 height 100
click at [418, 254] on input "a. 3-4-6" at bounding box center [418, 250] width 1 height 7
radio input "true"
click at [479, 415] on button "Next" at bounding box center [418, 392] width 184 height 45
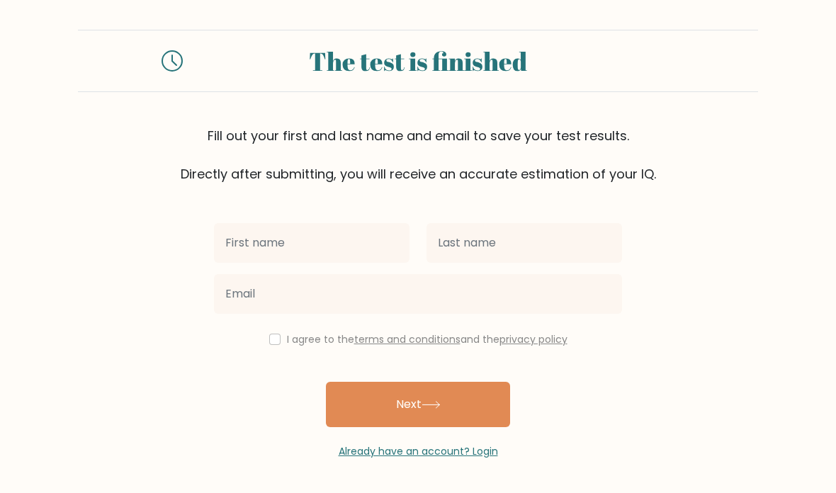
scroll to position [57, 0]
click at [509, 382] on button "Next" at bounding box center [418, 404] width 184 height 45
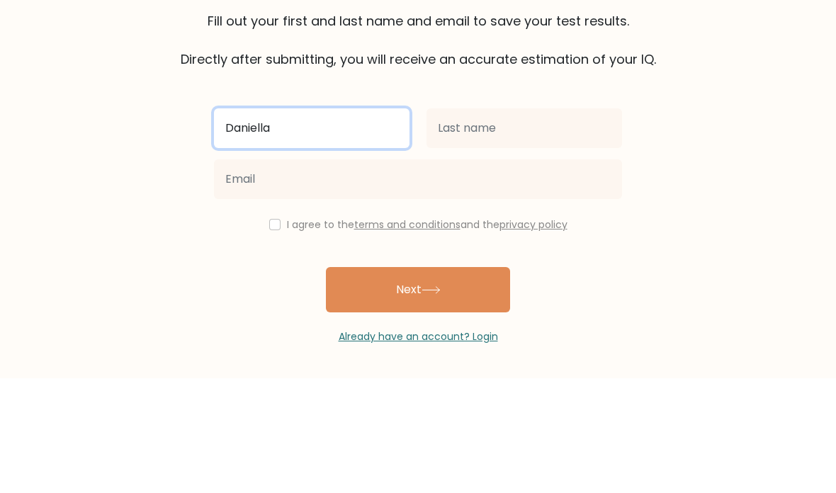
type input "Daniella"
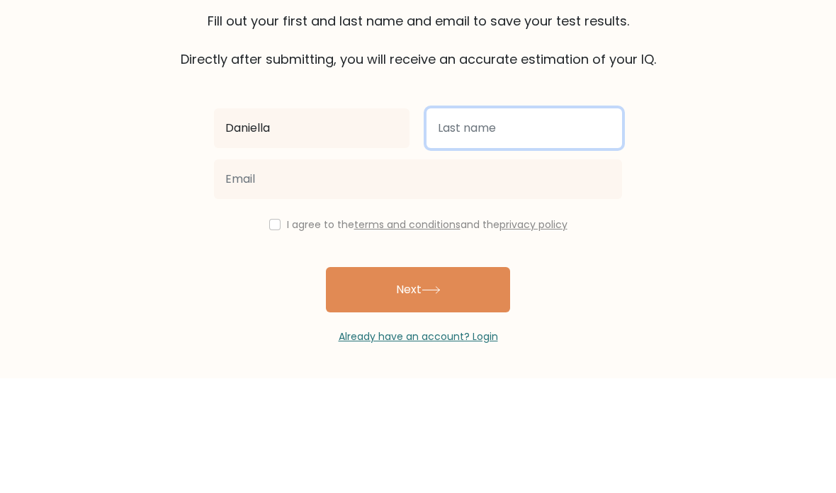
click at [541, 223] on input "text" at bounding box center [525, 243] width 196 height 40
type input "[PERSON_NAME]"
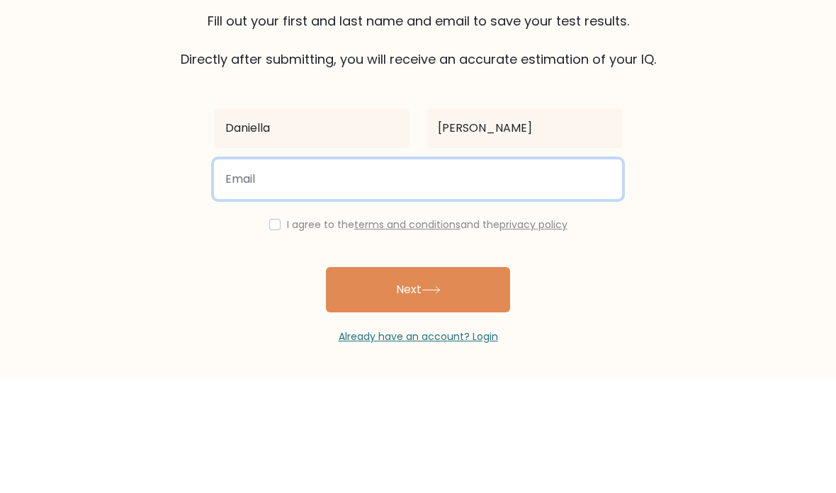
click at [499, 274] on input "email" at bounding box center [418, 294] width 408 height 40
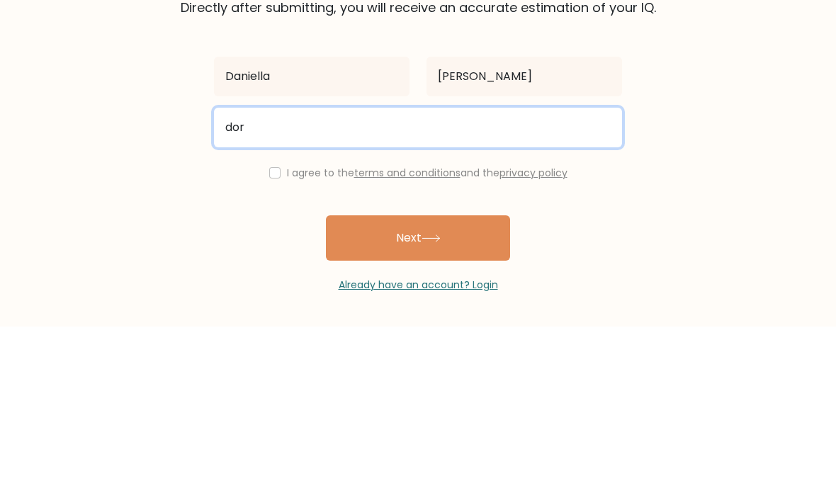
type input "dortiz0906@myfsd.org"
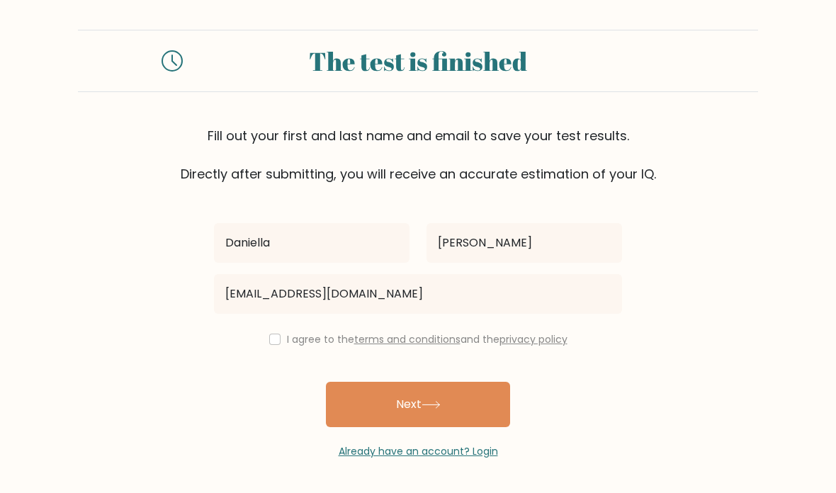
click at [486, 382] on button "Next" at bounding box center [418, 404] width 184 height 45
click at [271, 299] on div "Daniella Ortiz dortiz0906@myfsd.org I agree to the terms and conditions and the…" at bounding box center [418, 322] width 425 height 276
click at [274, 334] on input "checkbox" at bounding box center [274, 339] width 11 height 11
checkbox input "true"
click at [484, 382] on button "Next" at bounding box center [418, 404] width 184 height 45
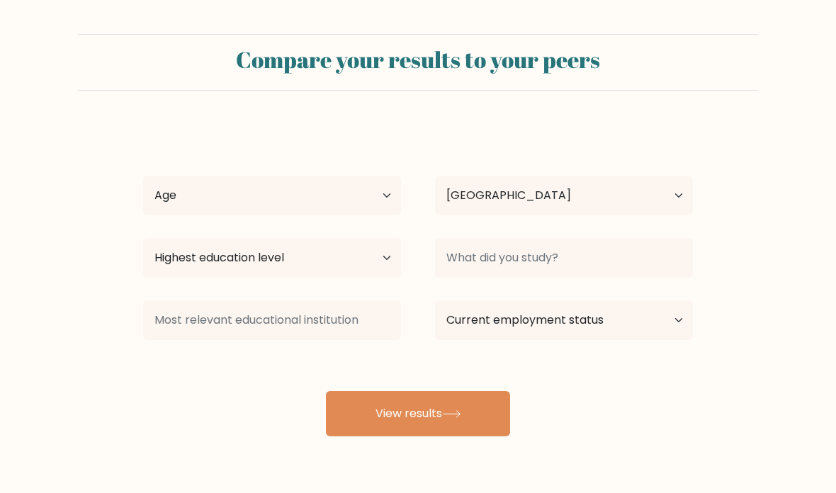
select select "US"
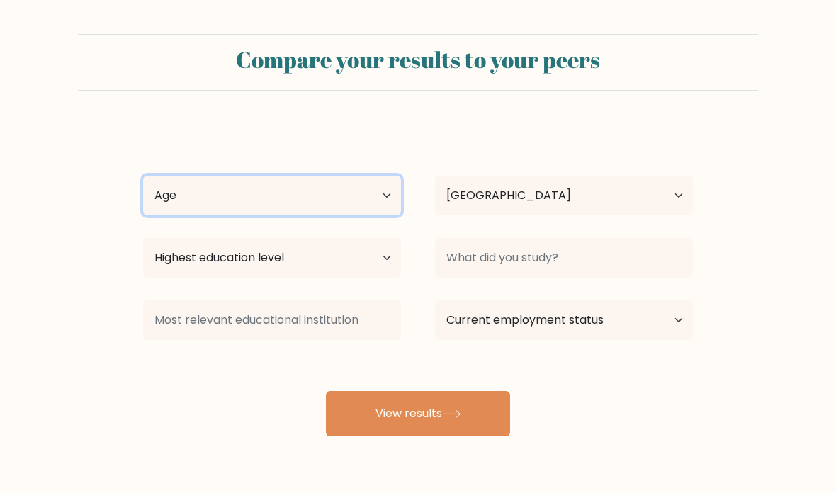
click at [170, 206] on select "Age Under [DEMOGRAPHIC_DATA] [DEMOGRAPHIC_DATA] [DEMOGRAPHIC_DATA] [DEMOGRAPHIC…" at bounding box center [272, 196] width 258 height 40
select select "min_18"
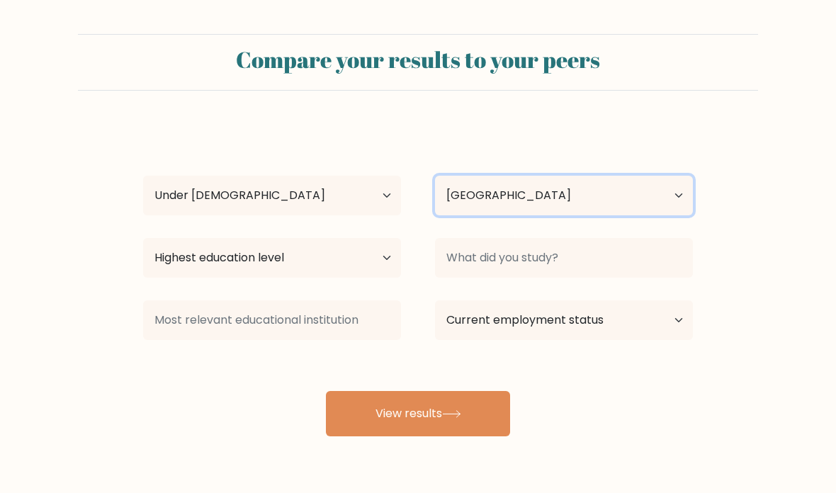
click at [655, 204] on select "Country [GEOGRAPHIC_DATA] [GEOGRAPHIC_DATA] [GEOGRAPHIC_DATA] [US_STATE] [GEOGR…" at bounding box center [564, 196] width 258 height 40
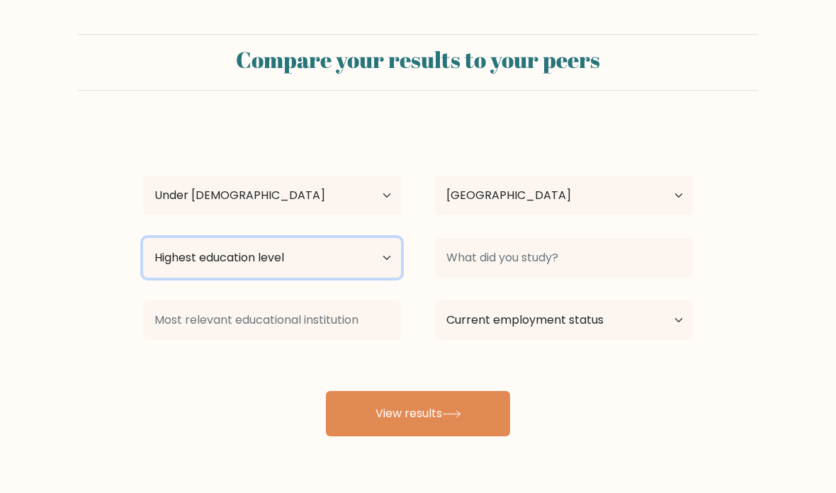
click at [169, 253] on select "Highest education level No schooling Primary Lower Secondary Upper Secondary Oc…" at bounding box center [272, 258] width 258 height 40
click at [163, 258] on select "Highest education level No schooling Primary Lower Secondary Upper Secondary Oc…" at bounding box center [272, 258] width 258 height 40
select select "upper_secondary"
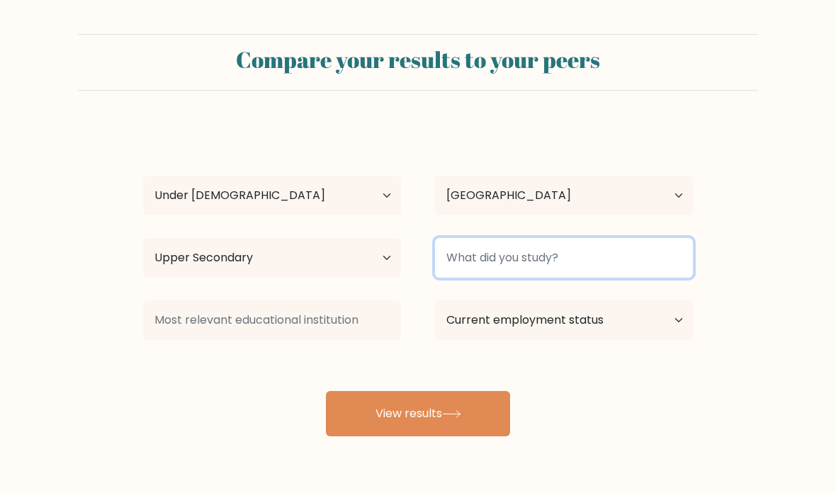
click at [663, 252] on input at bounding box center [564, 258] width 258 height 40
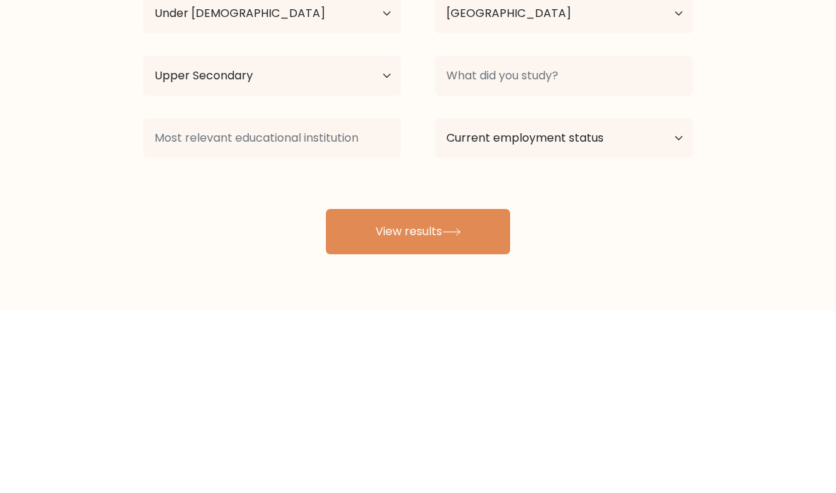
scroll to position [57, 0]
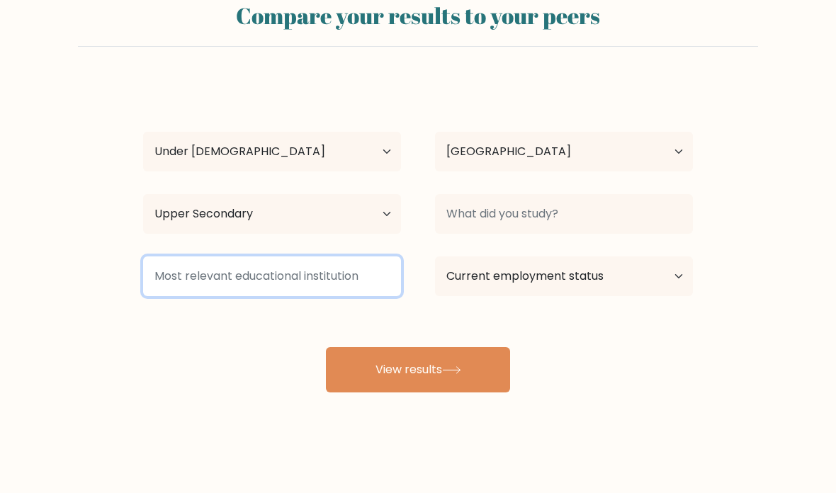
click at [172, 257] on input at bounding box center [272, 277] width 258 height 40
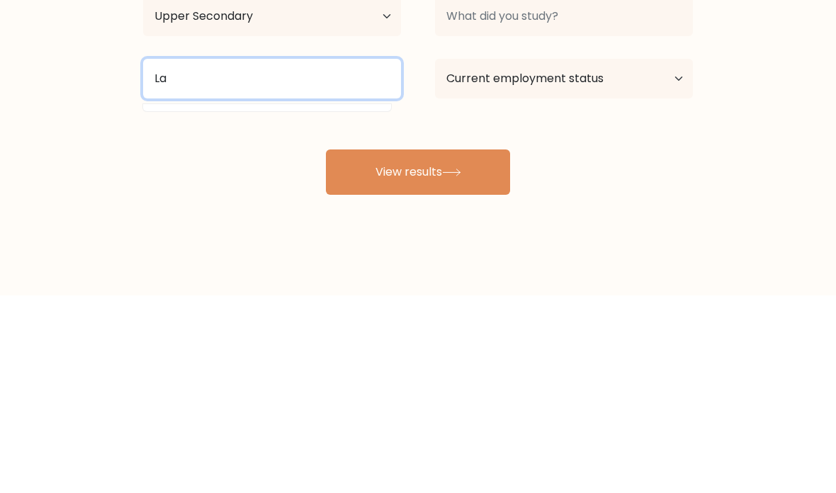
type input "L"
type input "Q"
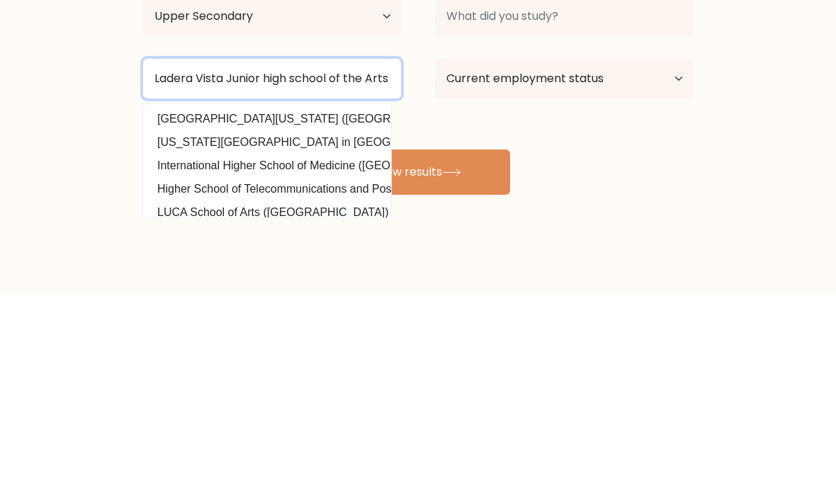
type input "Ladera Vista Junior high school of the Arts"
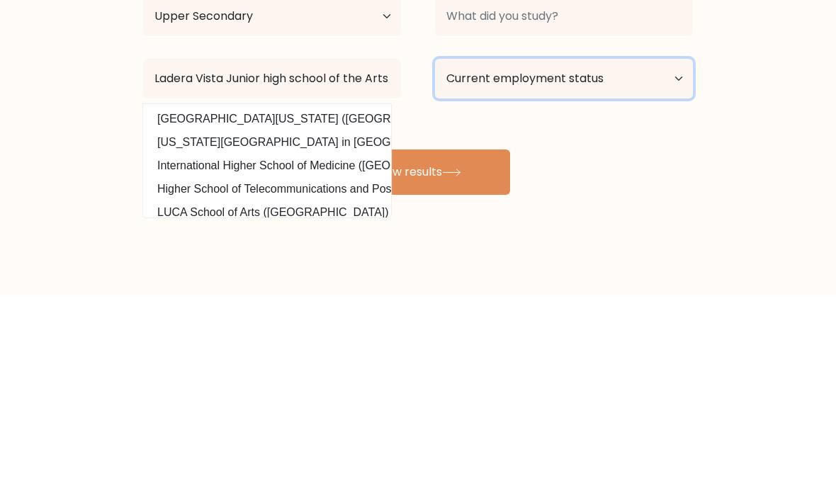
click at [672, 257] on select "Current employment status Employed Student Retired Other / prefer not to answer" at bounding box center [564, 277] width 258 height 40
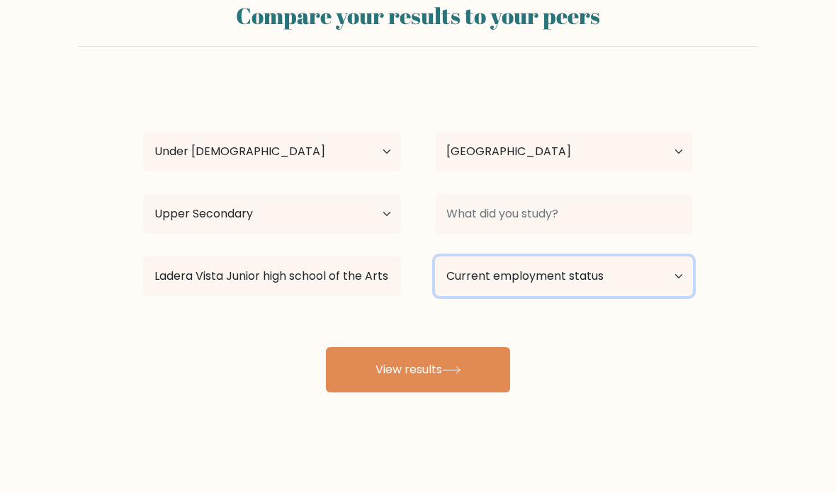
select select "student"
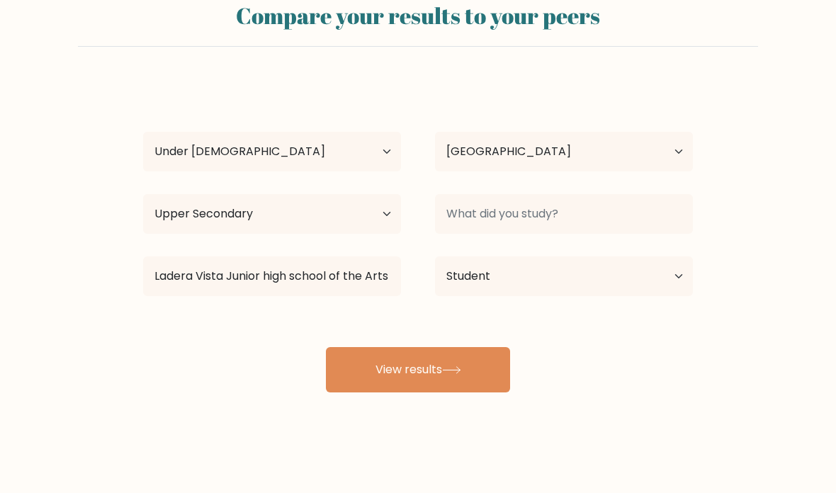
click at [495, 373] on button "View results" at bounding box center [418, 369] width 184 height 45
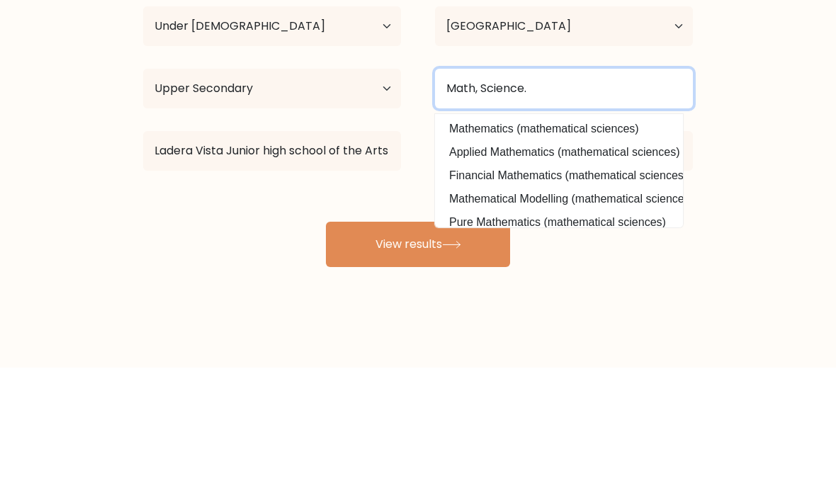
click at [418, 347] on button "View results" at bounding box center [418, 369] width 184 height 45
type input "Math, Scien"
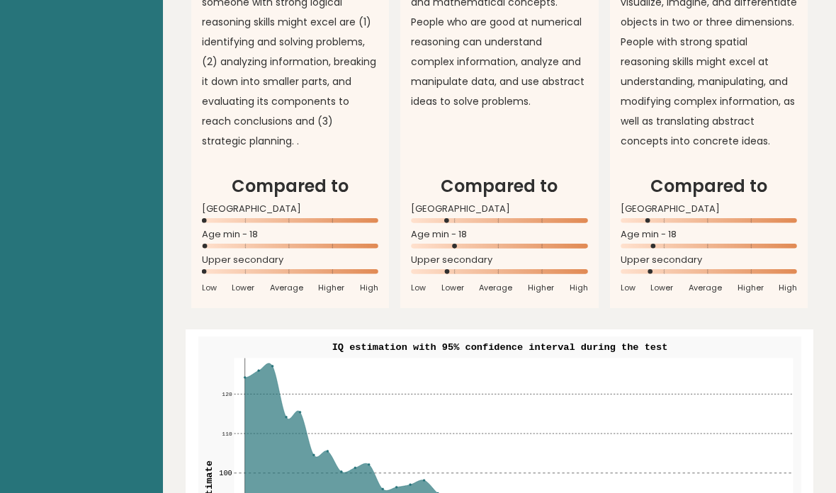
scroll to position [1341, 0]
